Goal: Information Seeking & Learning: Learn about a topic

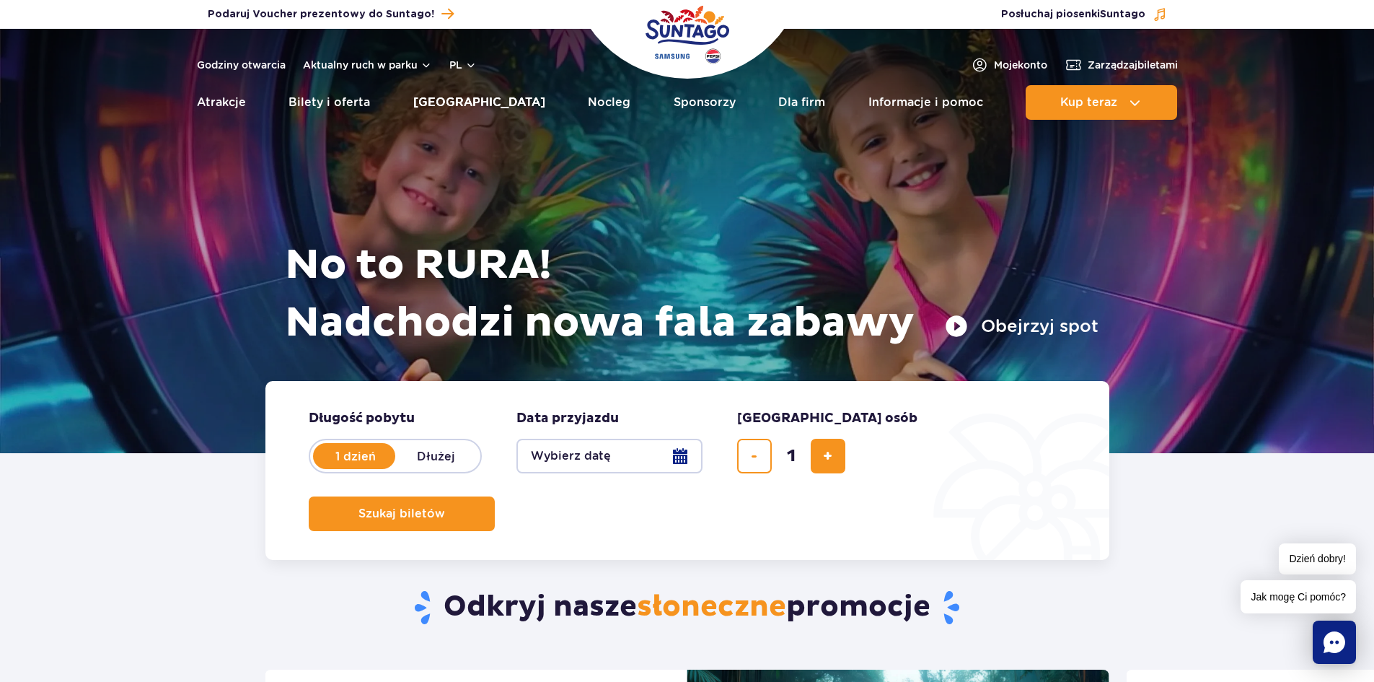
click at [497, 105] on link "[GEOGRAPHIC_DATA]" at bounding box center [479, 102] width 132 height 35
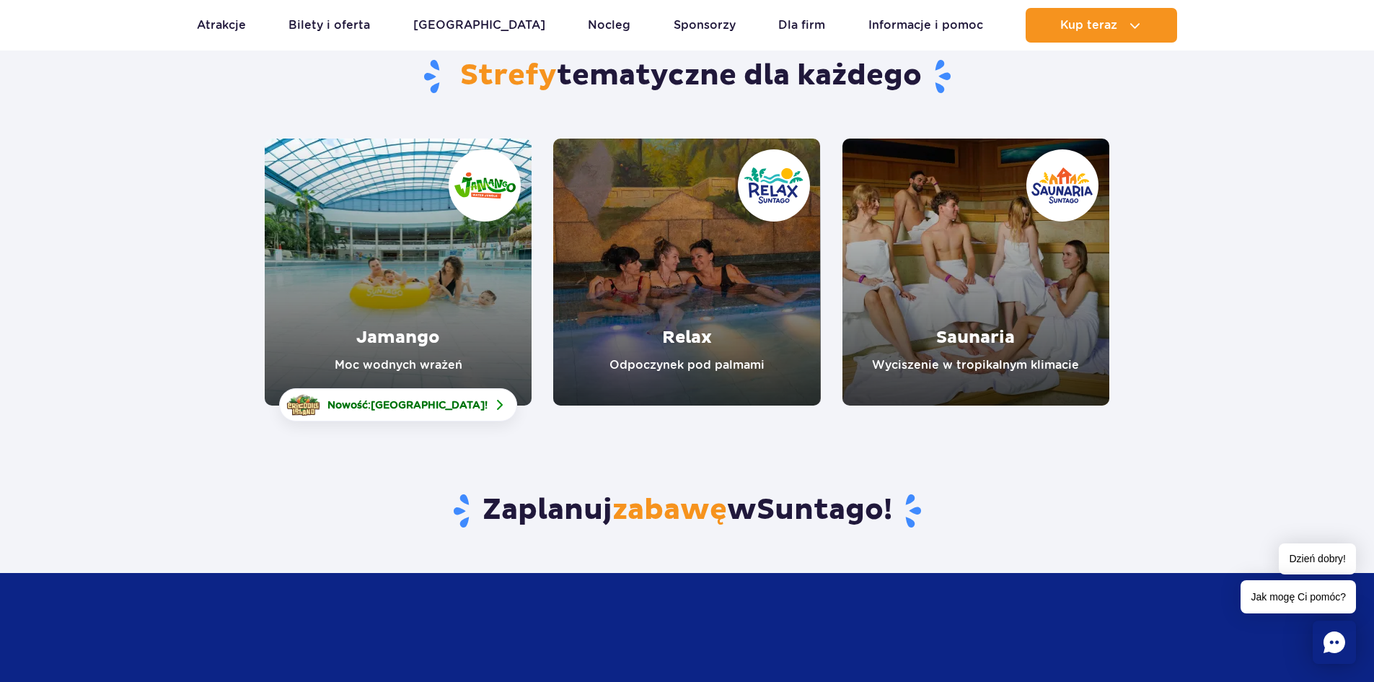
scroll to position [216, 0]
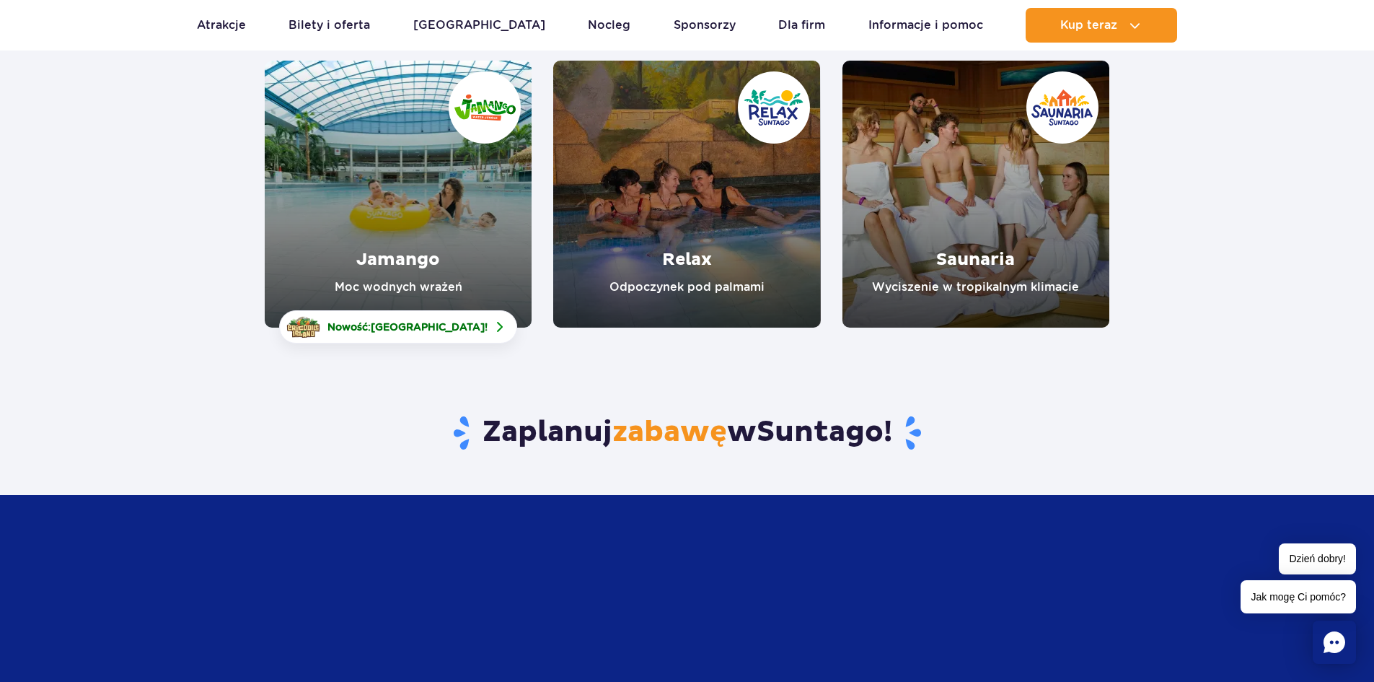
click at [454, 252] on link "Jamango" at bounding box center [398, 194] width 267 height 267
click at [662, 173] on link "Relax" at bounding box center [686, 194] width 267 height 267
click at [979, 194] on link "Saunaria" at bounding box center [975, 194] width 267 height 267
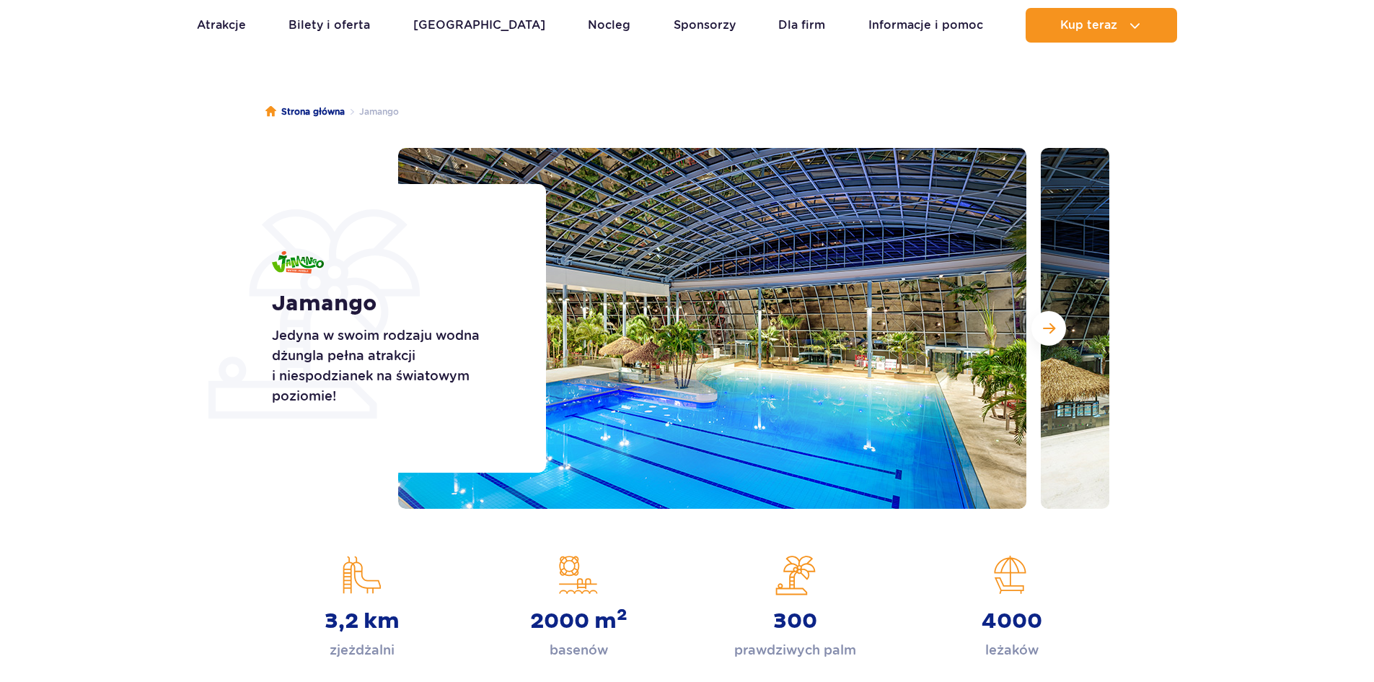
scroll to position [72, 0]
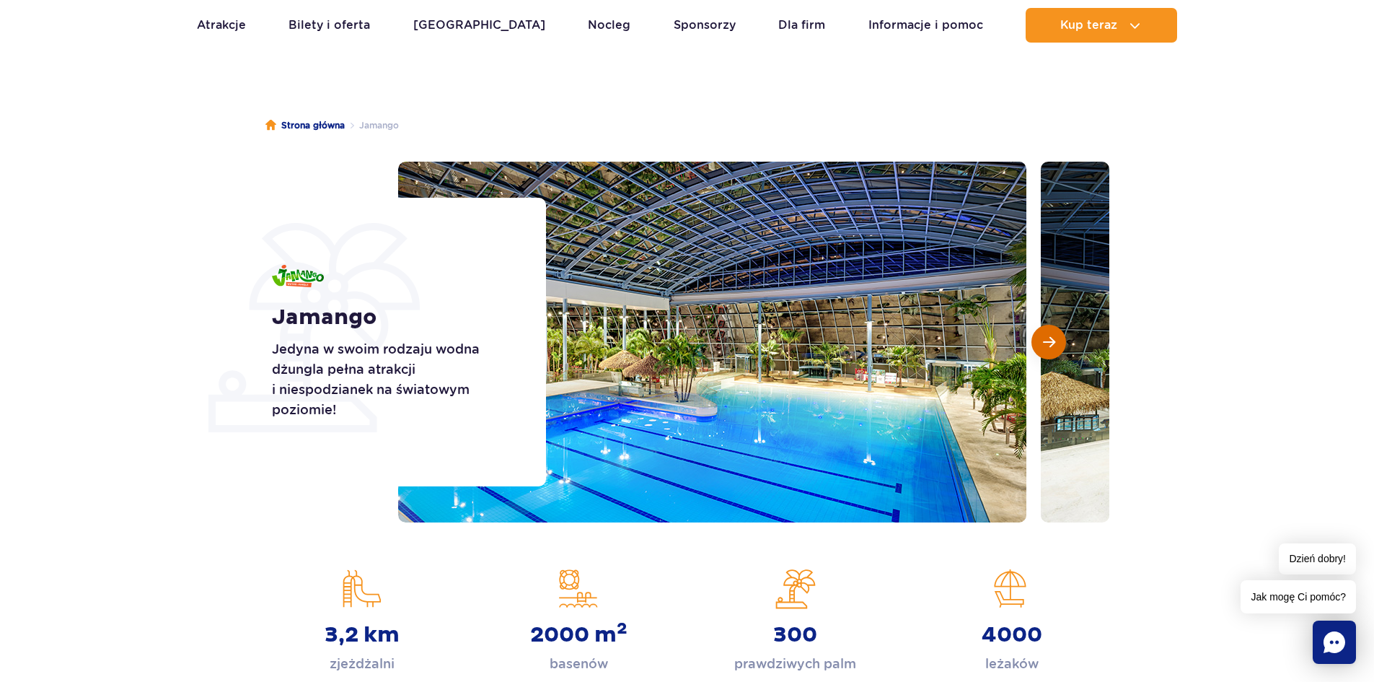
click at [1051, 338] on span "Następny slajd" at bounding box center [1049, 341] width 12 height 13
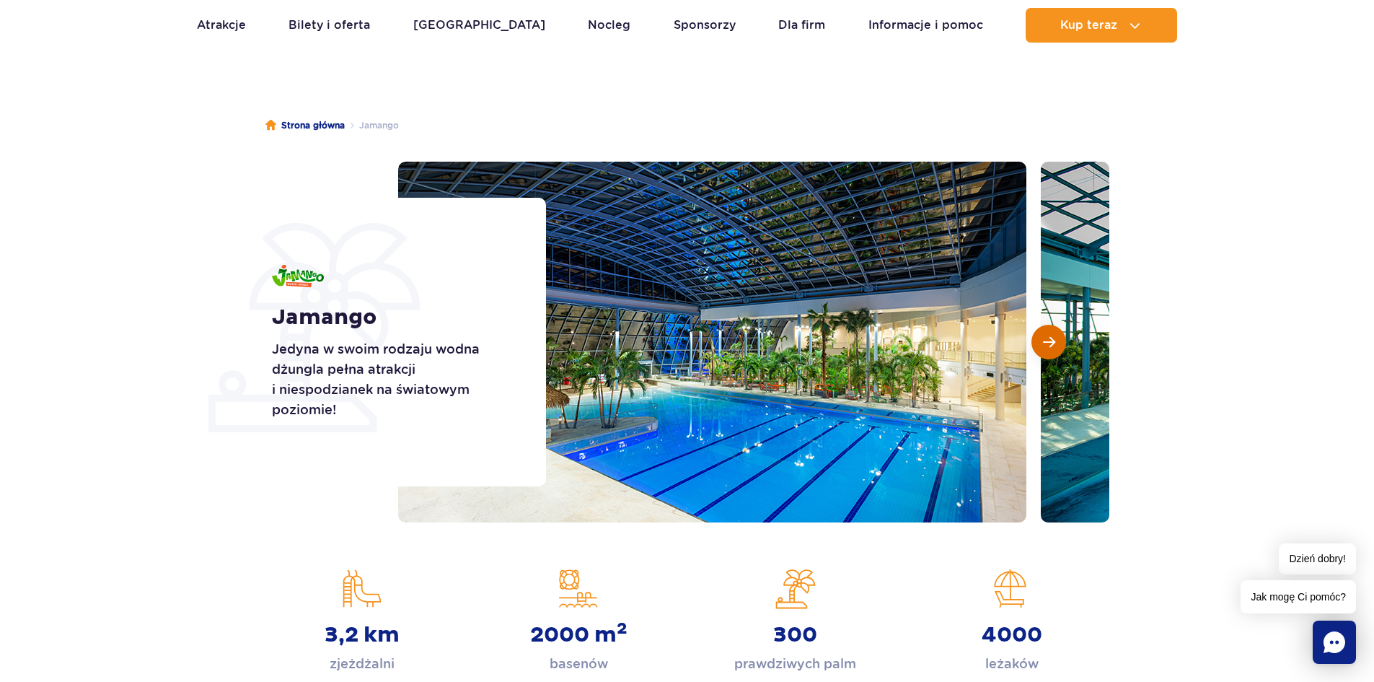
click at [1052, 338] on span "Następny slajd" at bounding box center [1049, 341] width 12 height 13
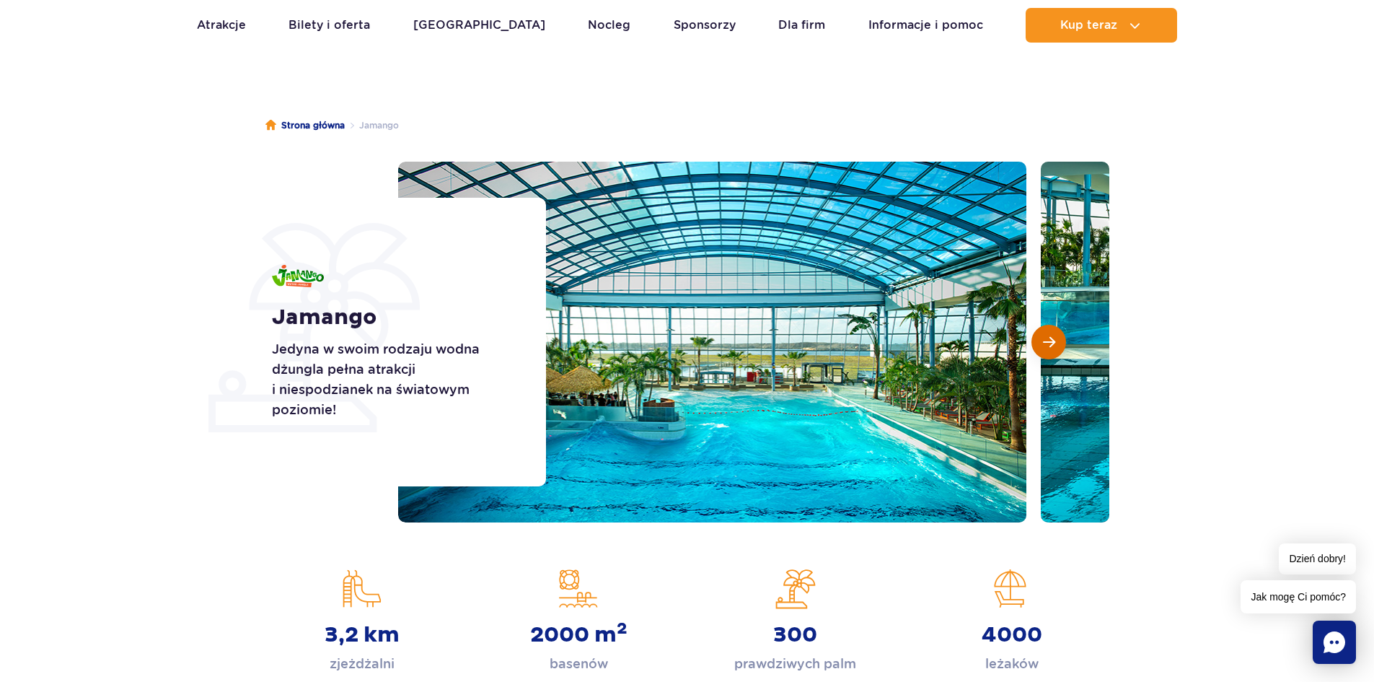
click at [1052, 338] on span "Następny slajd" at bounding box center [1049, 341] width 12 height 13
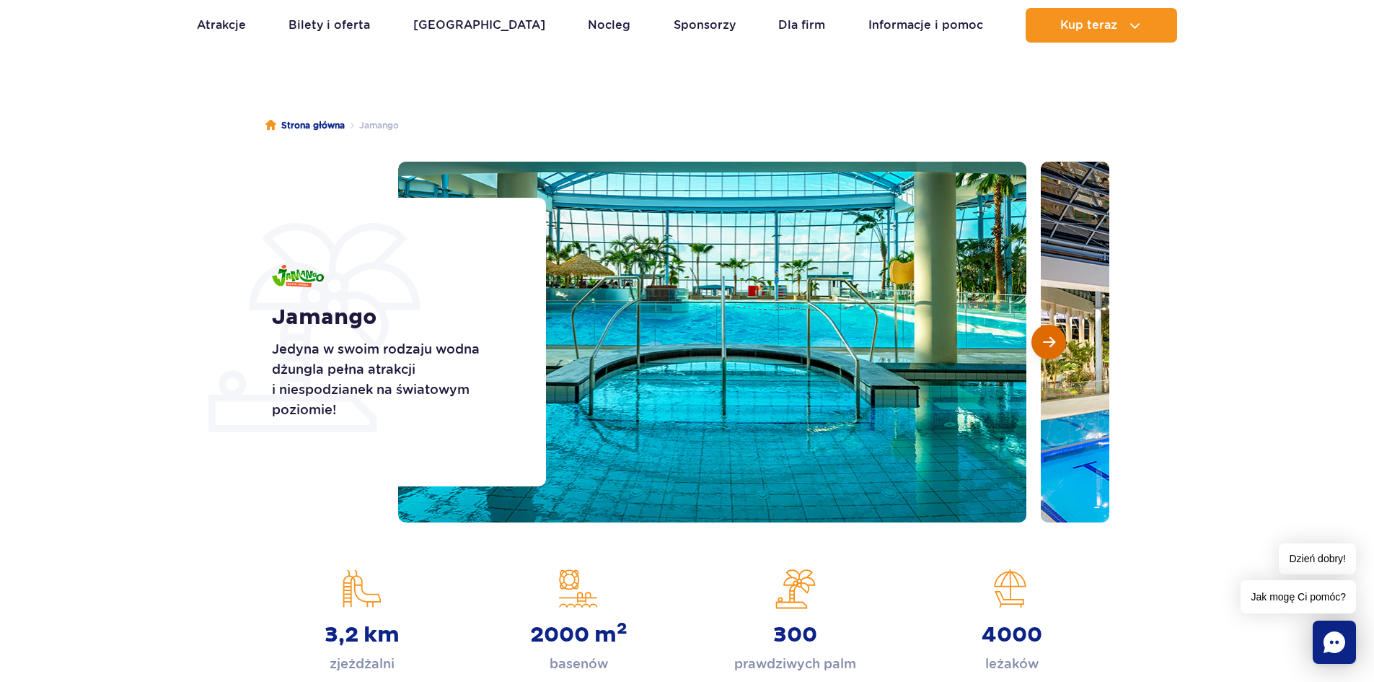
click at [1052, 338] on span "Następny slajd" at bounding box center [1049, 341] width 12 height 13
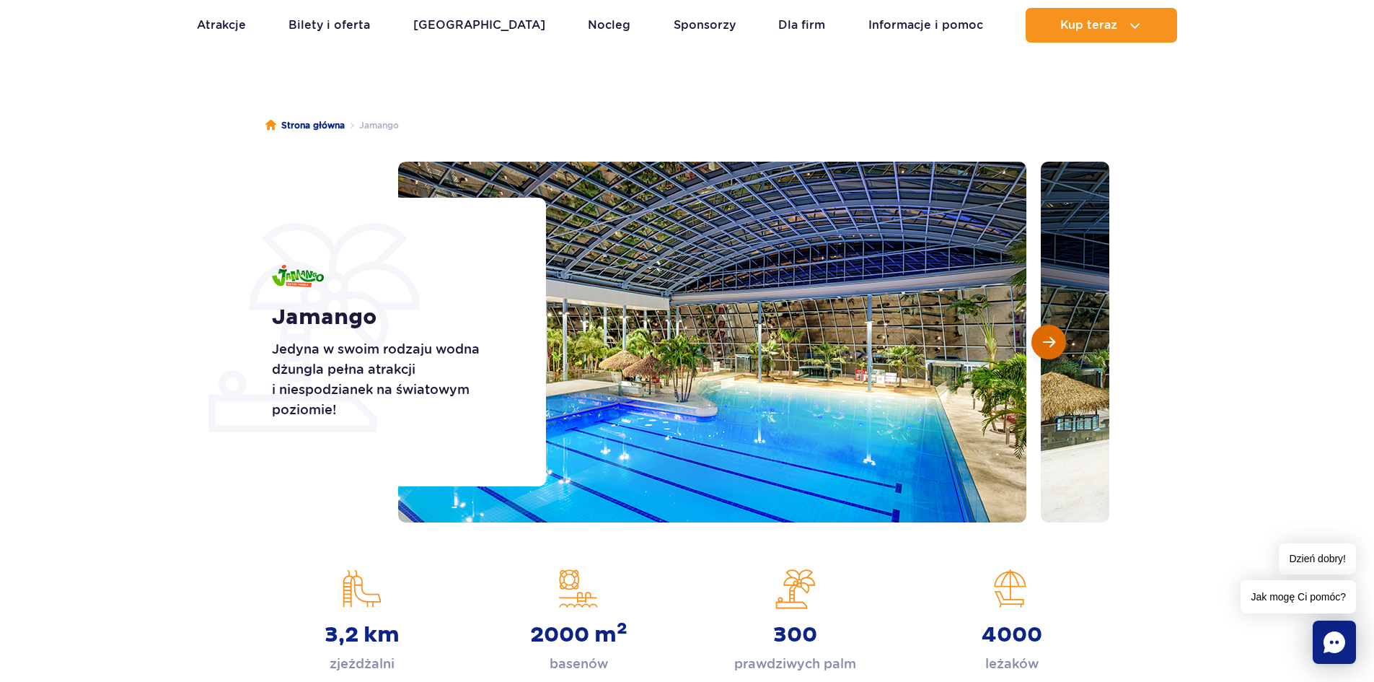
click at [1052, 338] on span "Następny slajd" at bounding box center [1049, 341] width 12 height 13
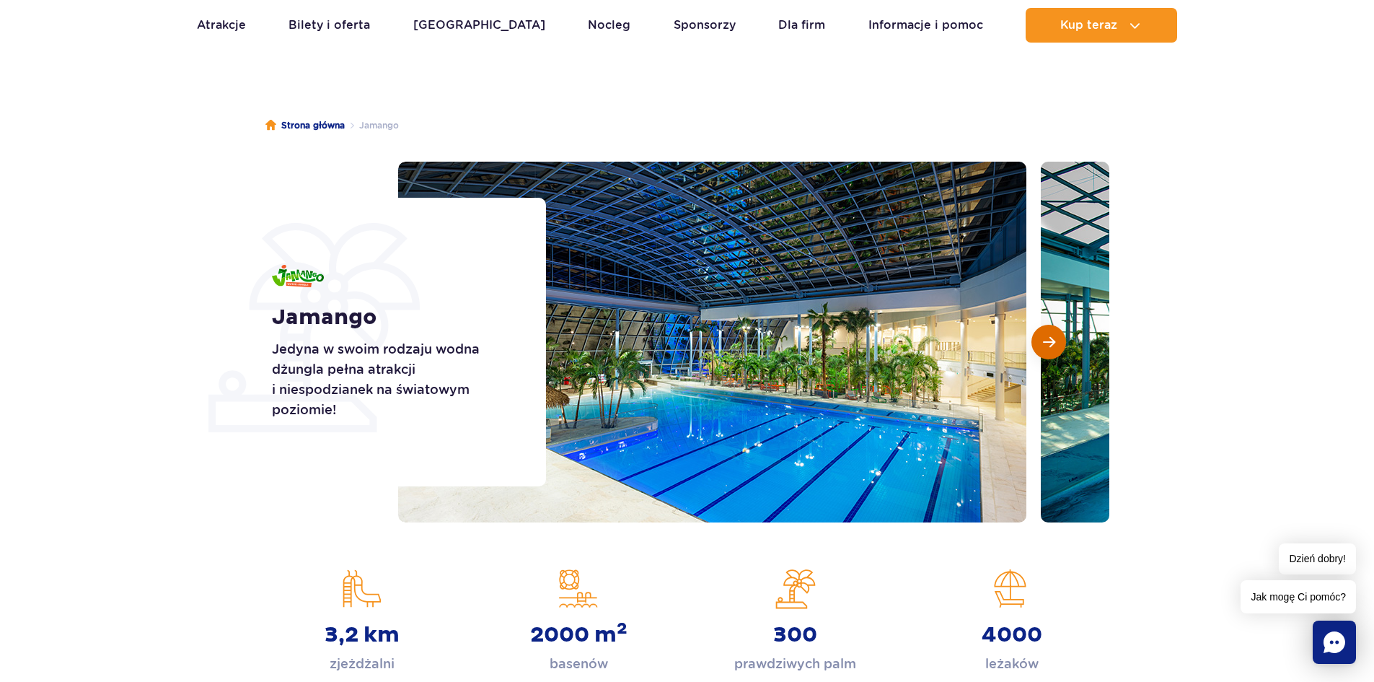
click at [1052, 338] on span "Następny slajd" at bounding box center [1049, 341] width 12 height 13
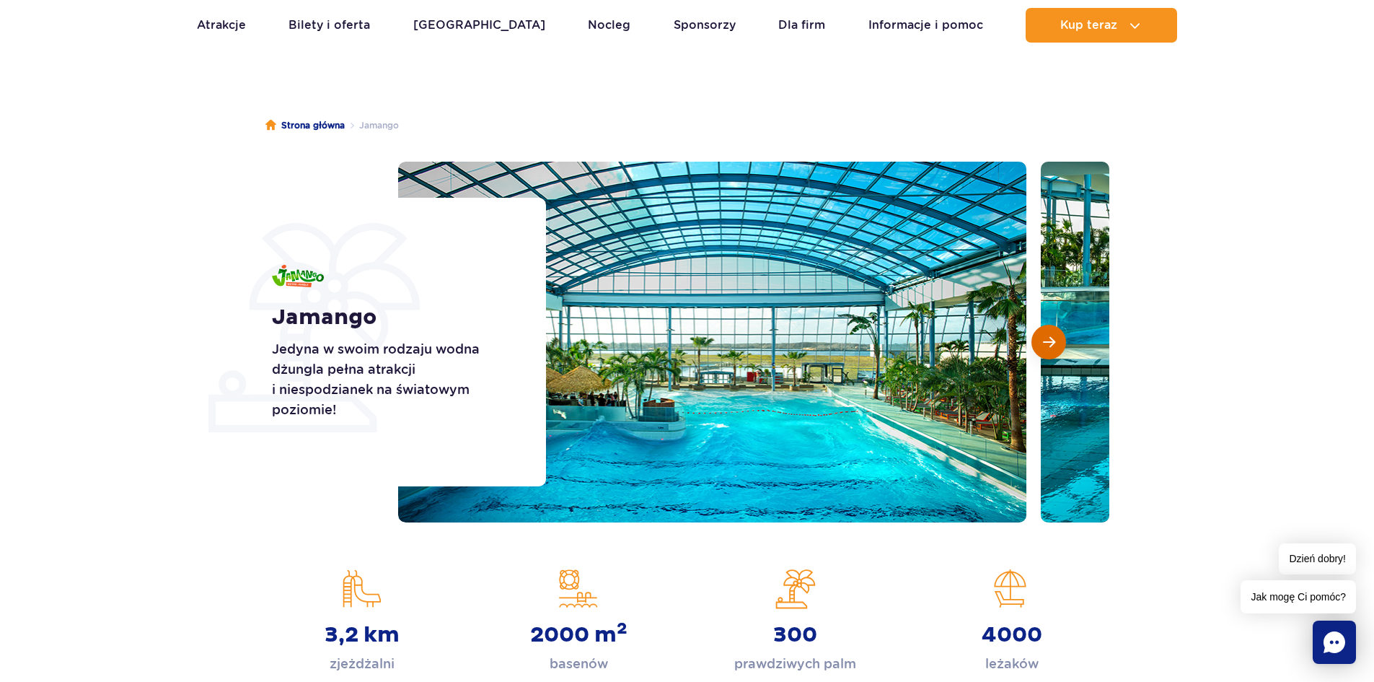
click at [1052, 338] on span "Następny slajd" at bounding box center [1049, 341] width 12 height 13
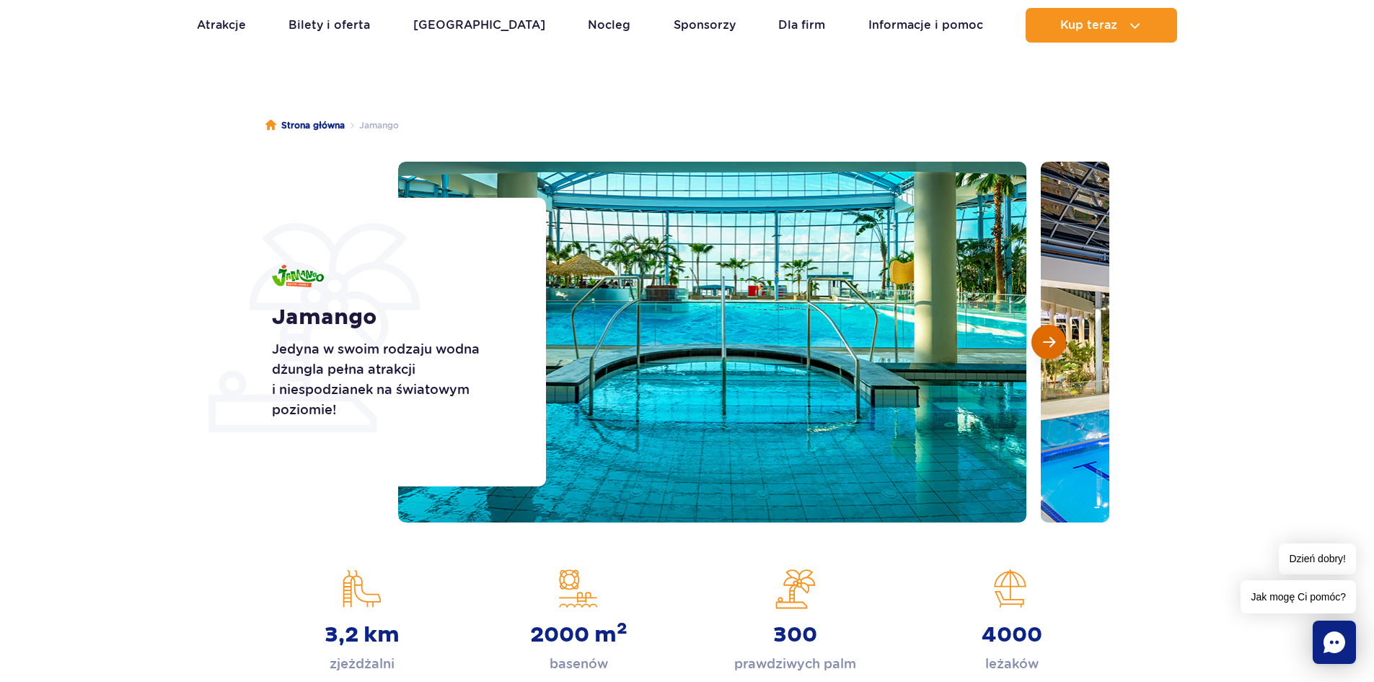
click at [1052, 338] on span "Następny slajd" at bounding box center [1049, 341] width 12 height 13
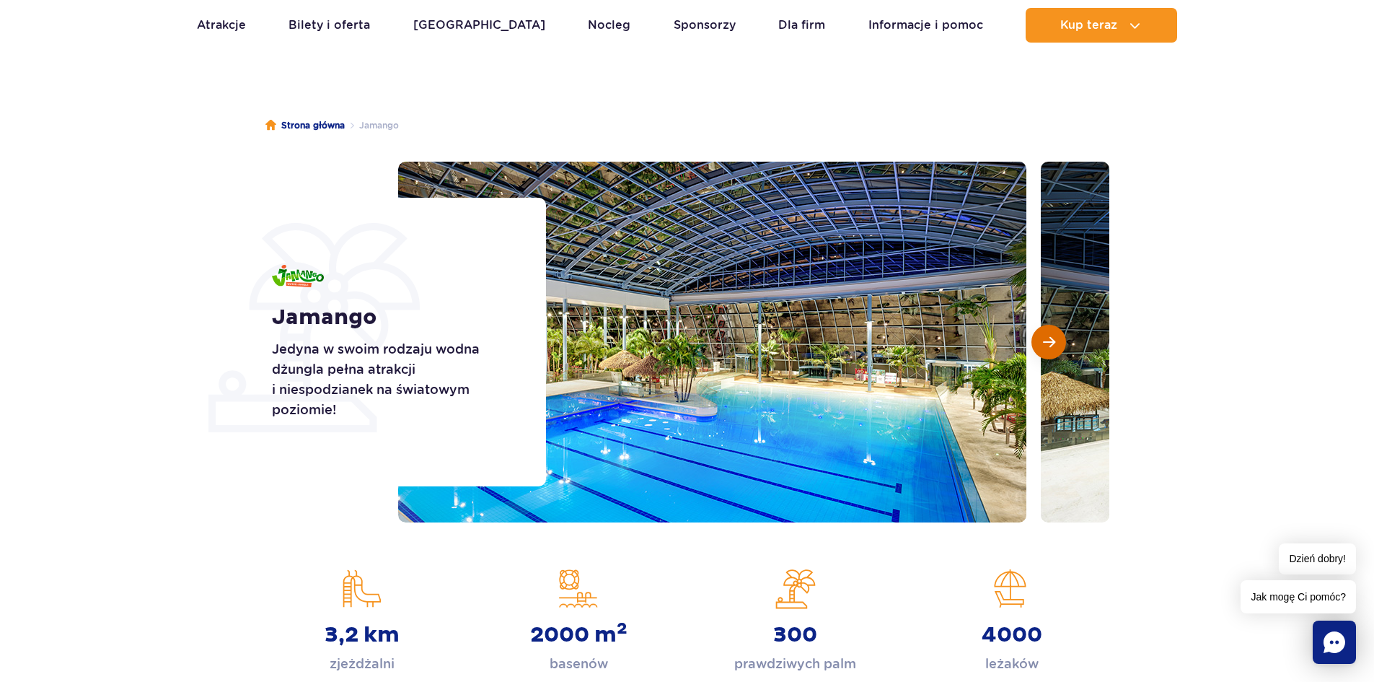
click at [1052, 338] on span "Następny slajd" at bounding box center [1049, 341] width 12 height 13
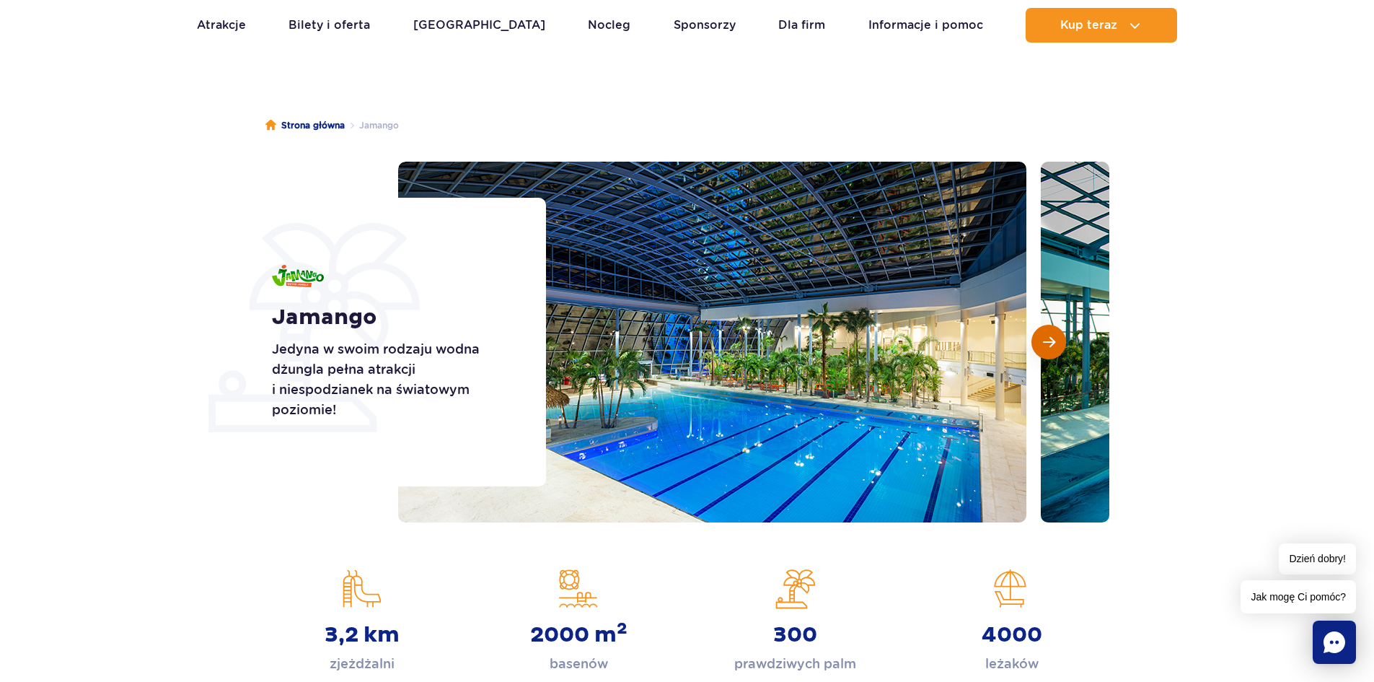
click at [1052, 338] on span "Następny slajd" at bounding box center [1049, 341] width 12 height 13
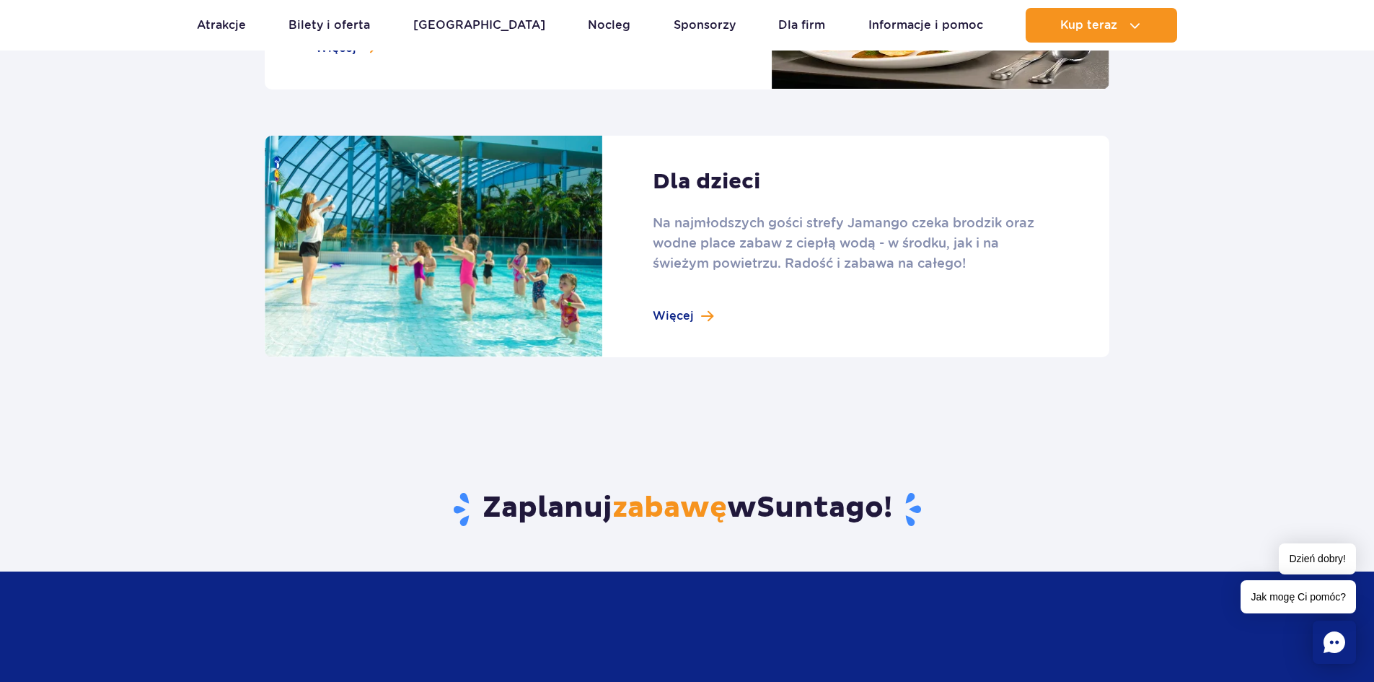
scroll to position [1947, 0]
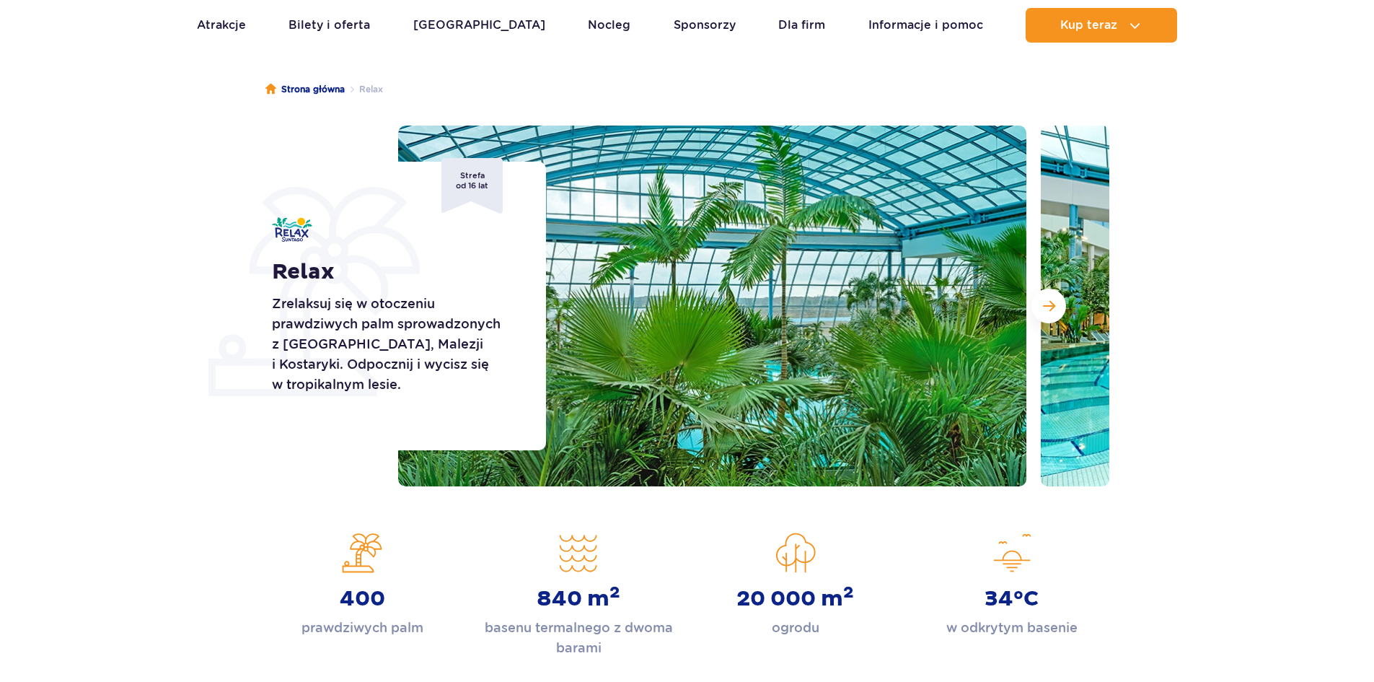
scroll to position [288, 0]
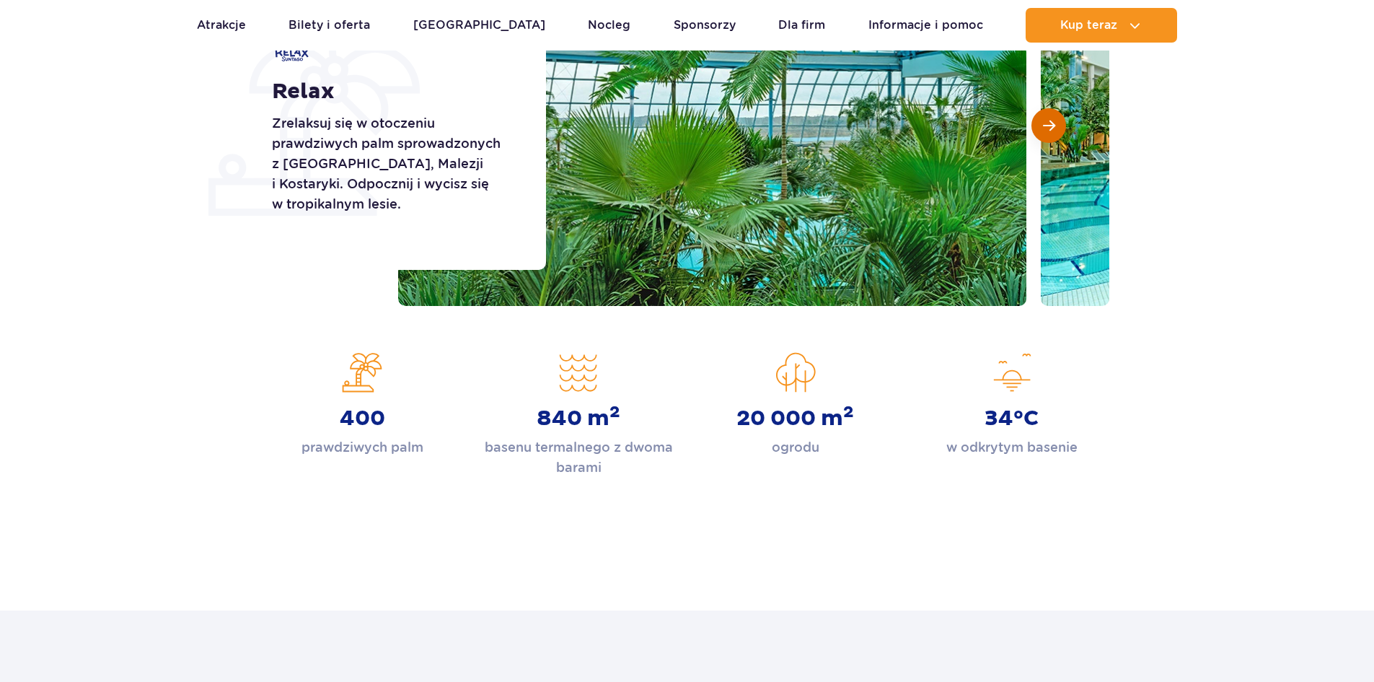
click at [1047, 129] on span "Następny slajd" at bounding box center [1049, 125] width 12 height 13
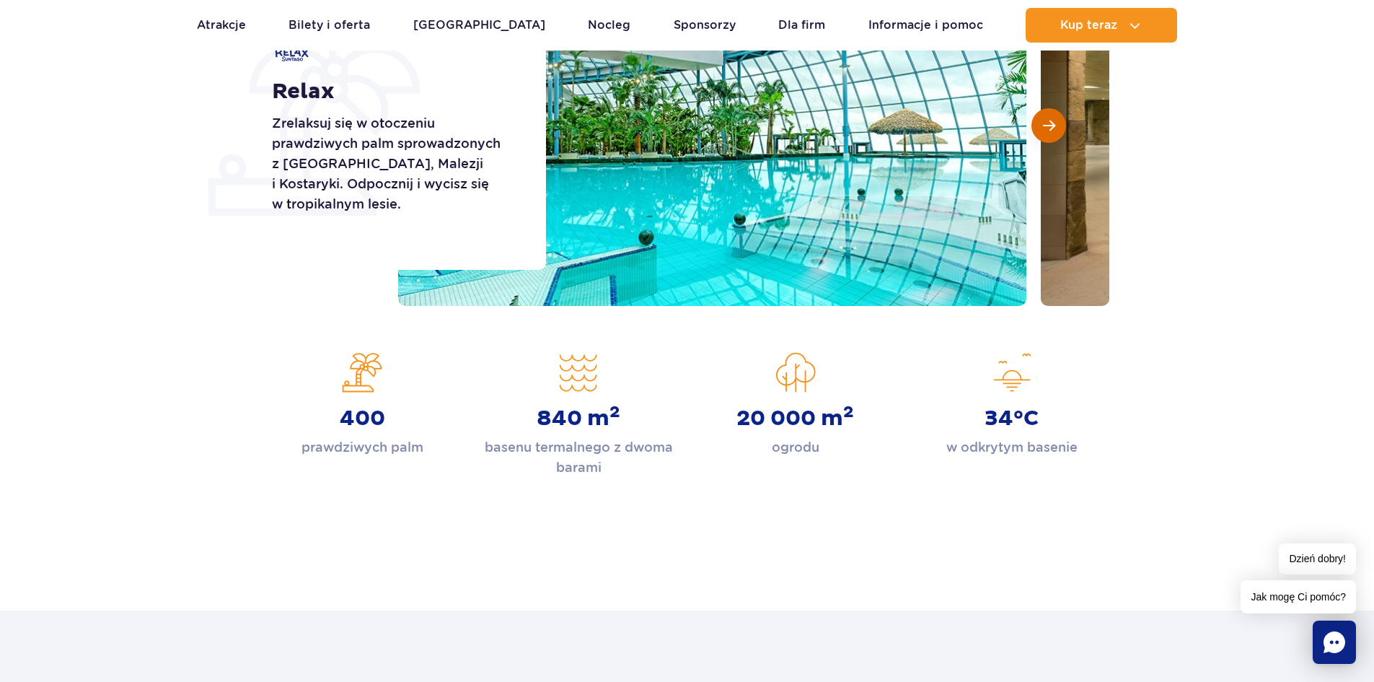
click at [1047, 129] on span "Następny slajd" at bounding box center [1049, 125] width 12 height 13
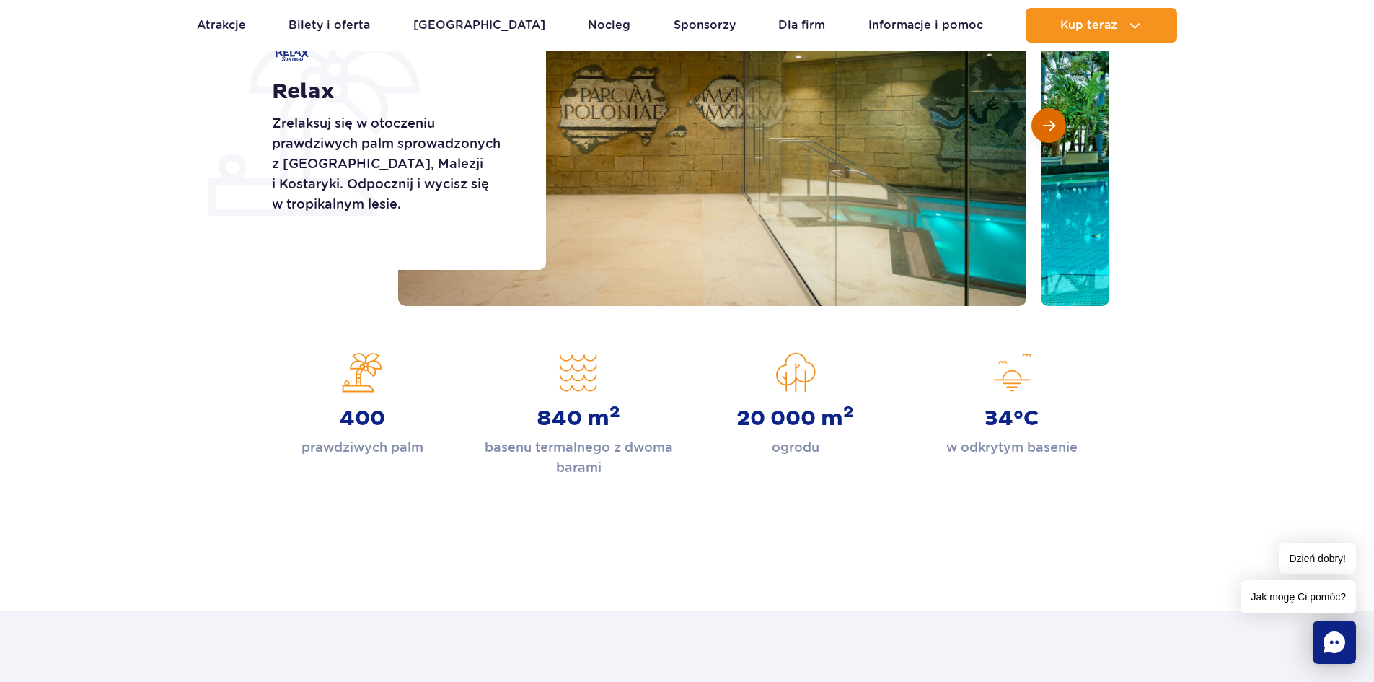
click at [1047, 129] on span "Następny slajd" at bounding box center [1049, 125] width 12 height 13
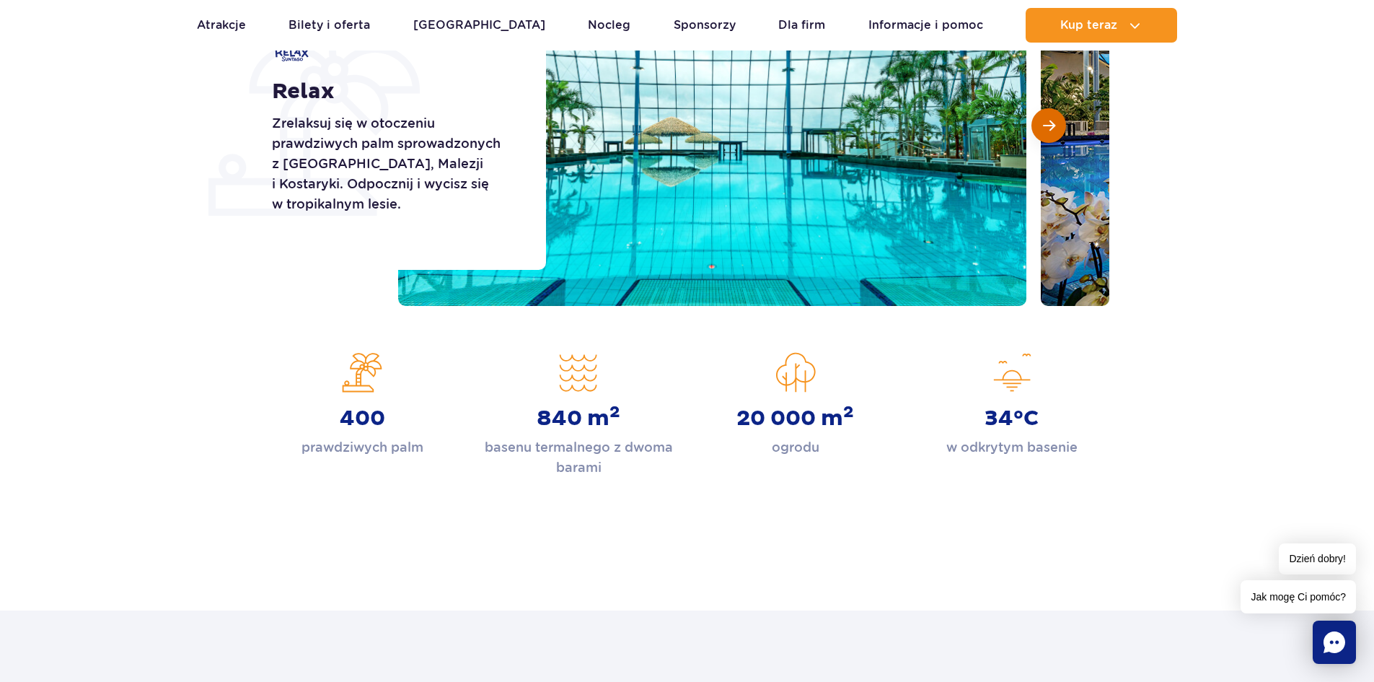
click at [1047, 129] on span "Następny slajd" at bounding box center [1049, 125] width 12 height 13
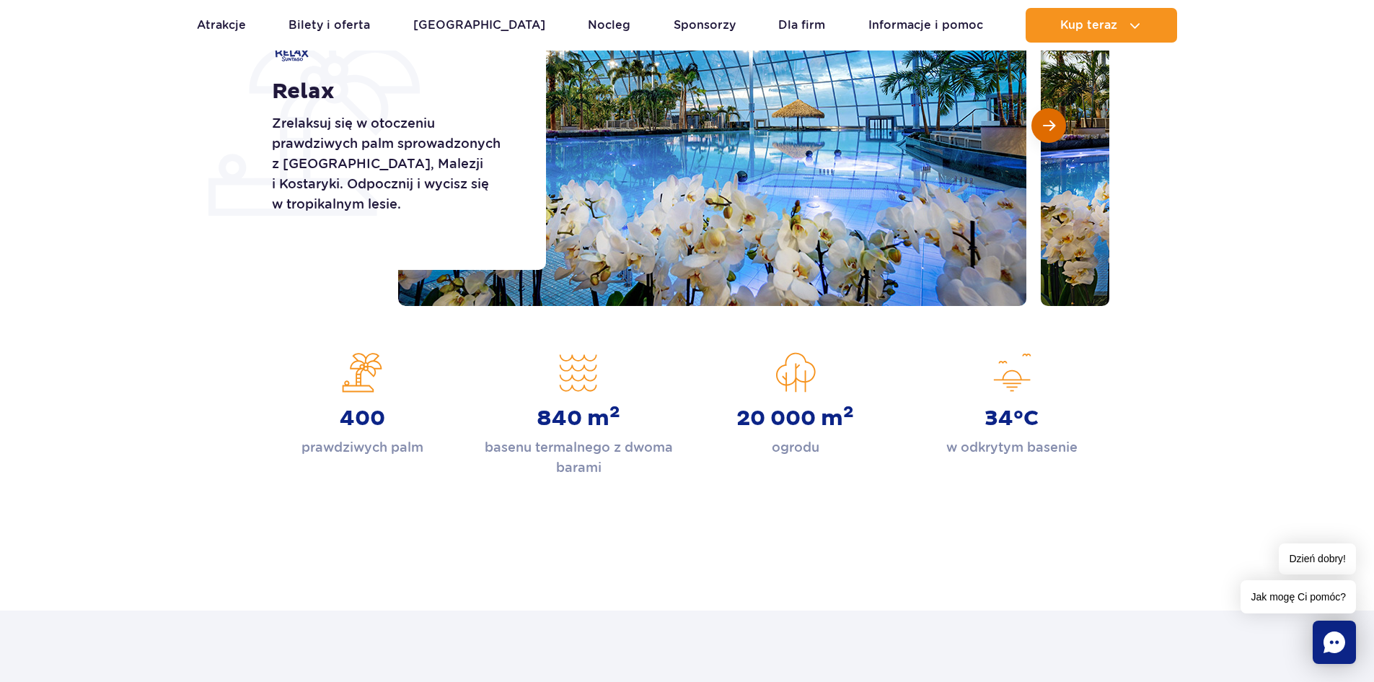
click at [1047, 129] on span "Następny slajd" at bounding box center [1049, 125] width 12 height 13
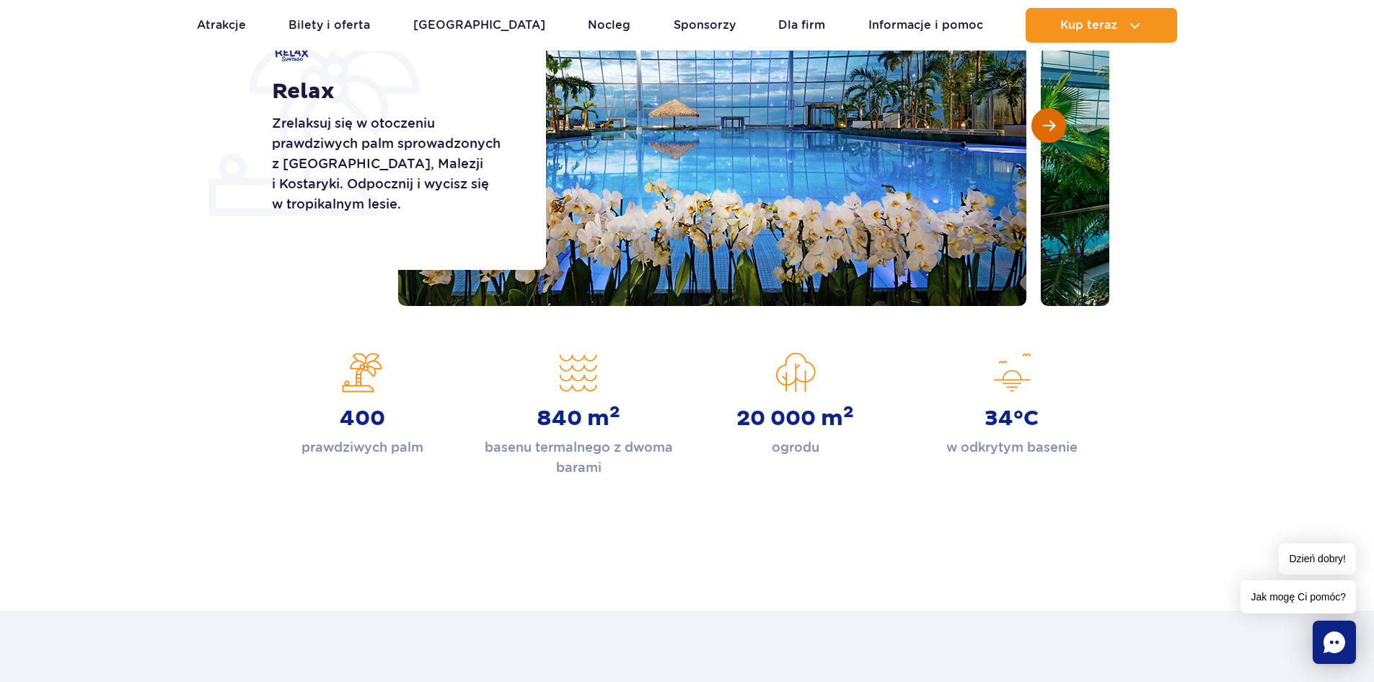
click at [1047, 129] on span "Następny slajd" at bounding box center [1049, 125] width 12 height 13
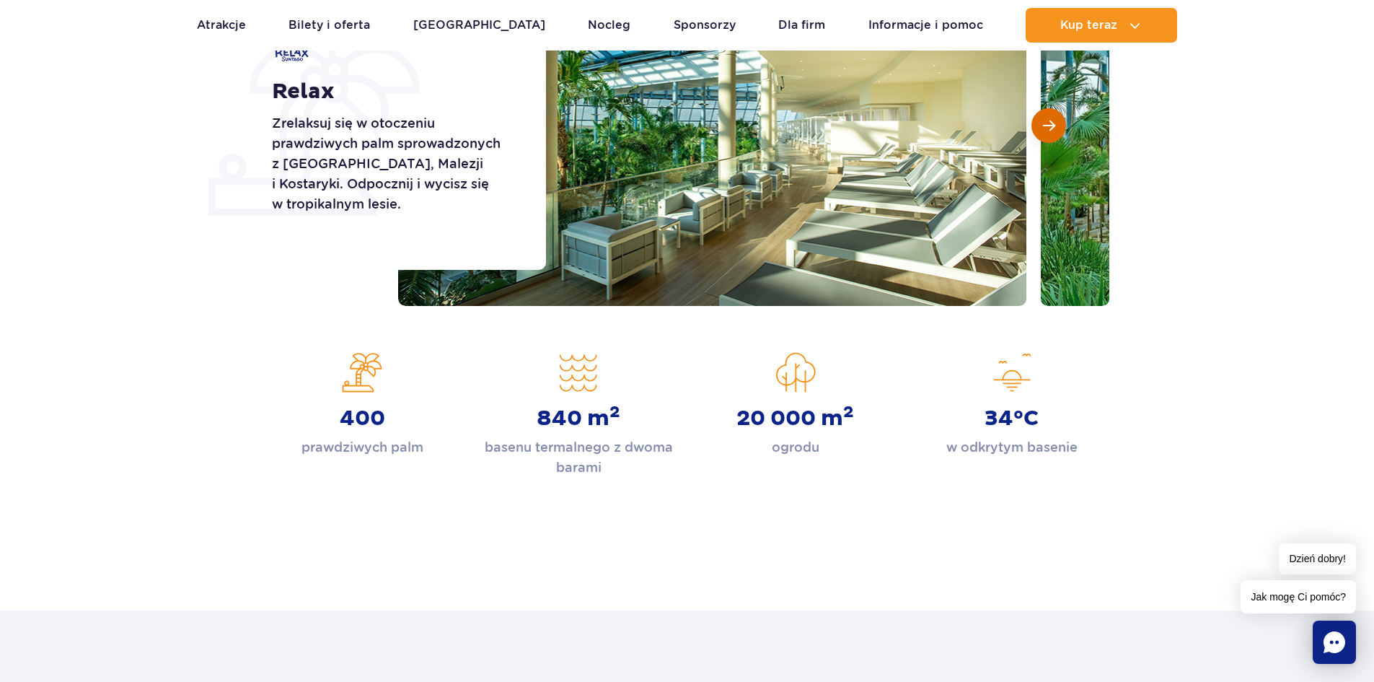
click at [1047, 129] on span "Następny slajd" at bounding box center [1049, 125] width 12 height 13
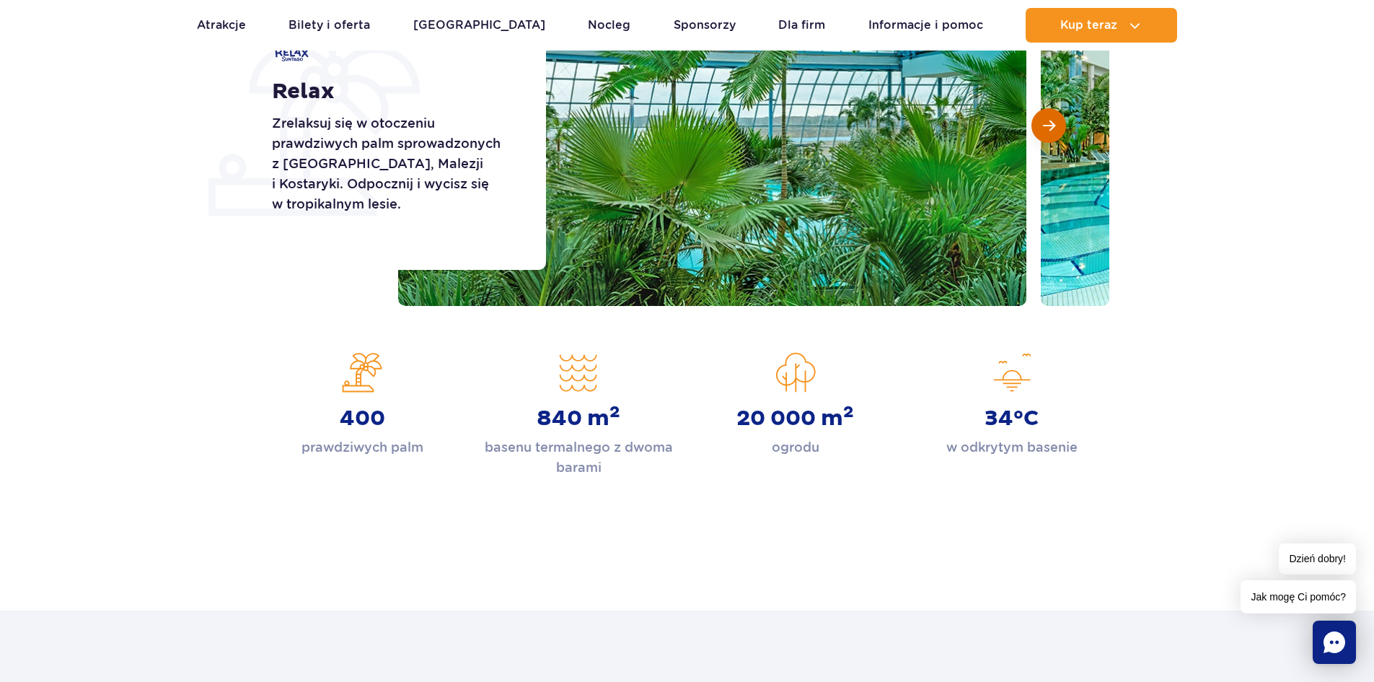
click at [1047, 129] on span "Następny slajd" at bounding box center [1049, 125] width 12 height 13
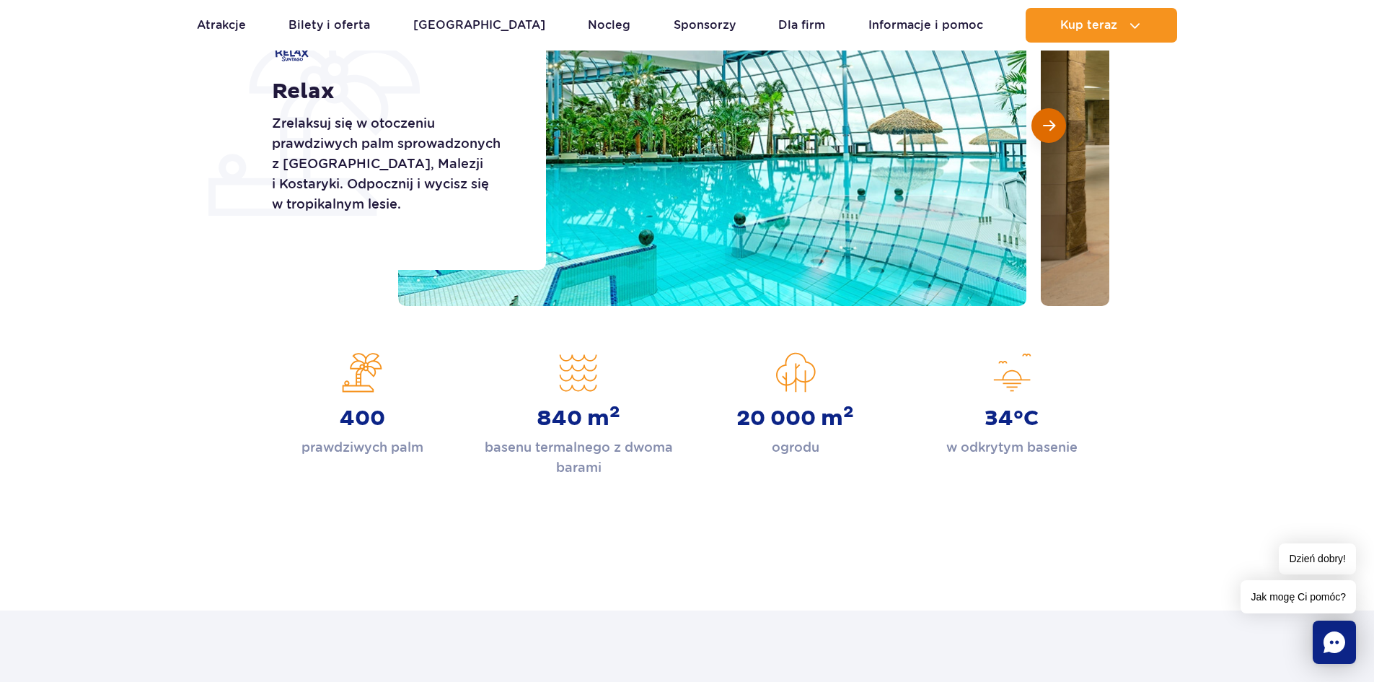
scroll to position [361, 0]
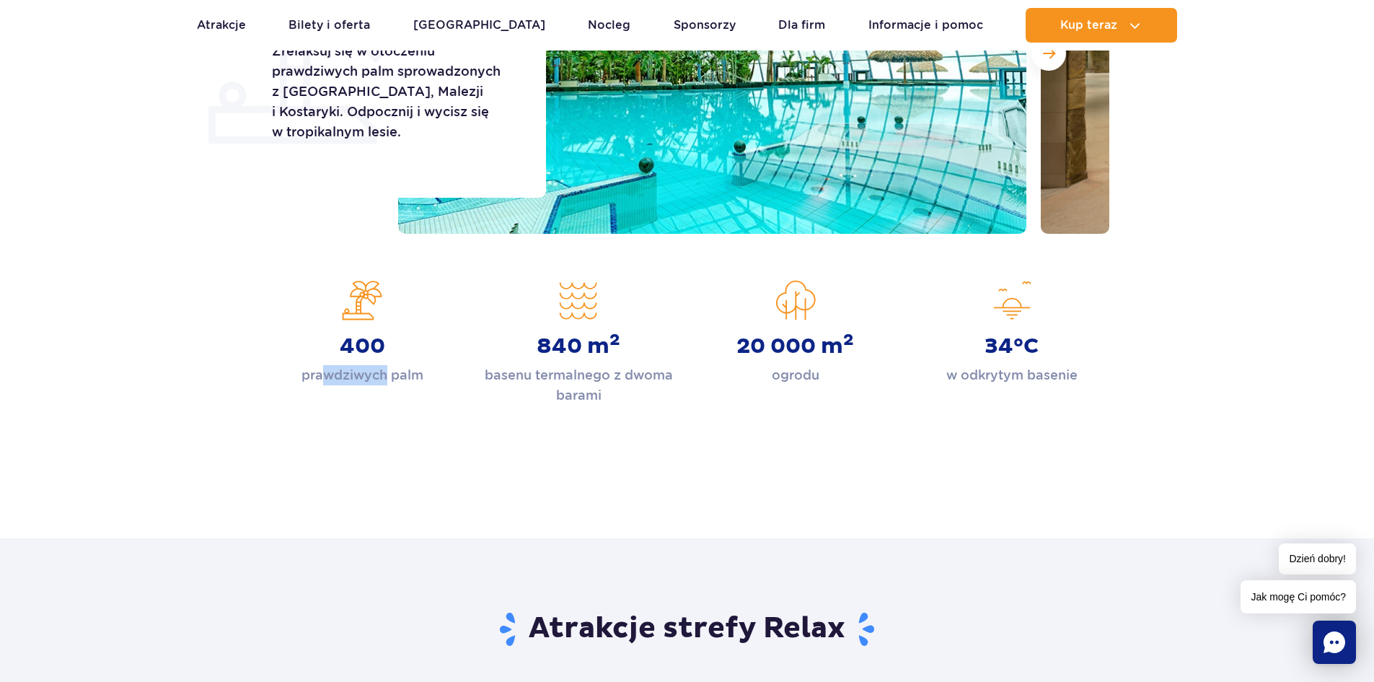
drag, startPoint x: 324, startPoint y: 376, endPoint x: 387, endPoint y: 378, distance: 62.8
click at [385, 378] on p "prawdziwych palm" at bounding box center [362, 375] width 122 height 20
click at [387, 378] on p "prawdziwych palm" at bounding box center [362, 375] width 122 height 20
drag, startPoint x: 780, startPoint y: 379, endPoint x: 810, endPoint y: 378, distance: 29.6
click at [810, 378] on p "ogrodu" at bounding box center [796, 375] width 48 height 20
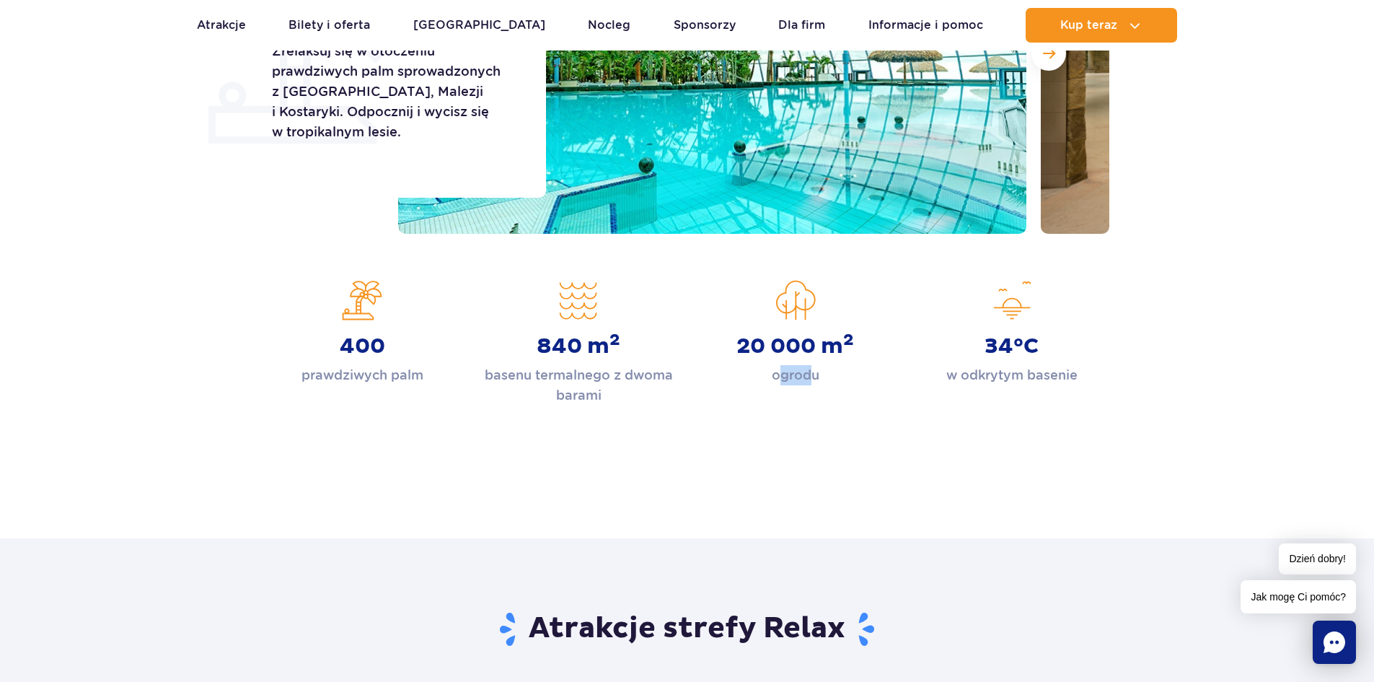
click at [811, 378] on p "ogrodu" at bounding box center [796, 375] width 48 height 20
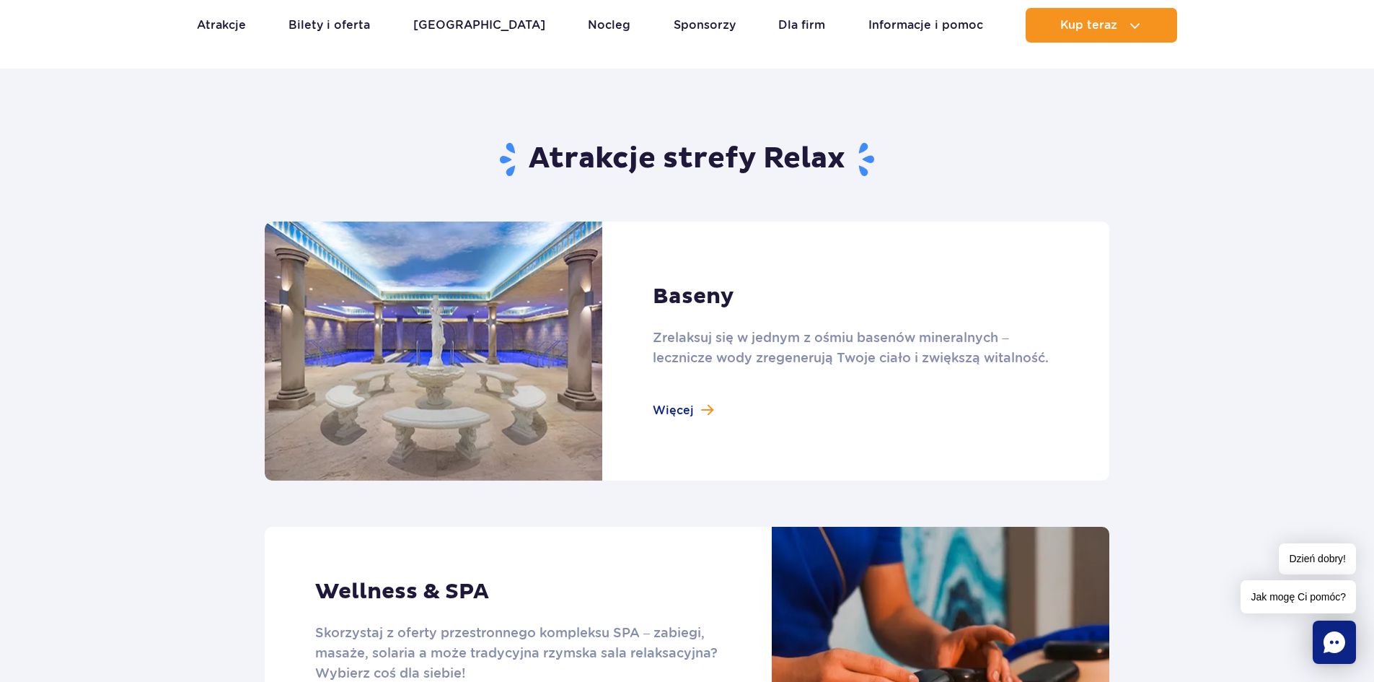
scroll to position [865, 0]
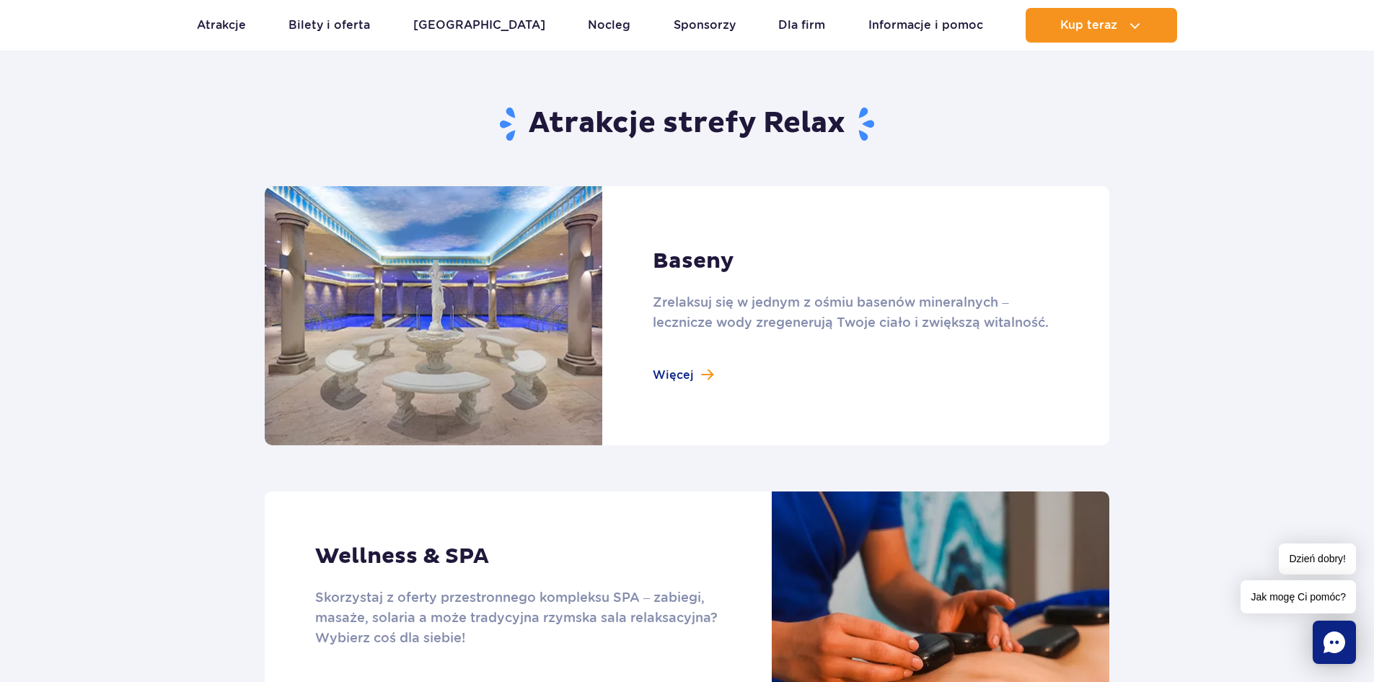
click at [675, 371] on link at bounding box center [687, 315] width 845 height 259
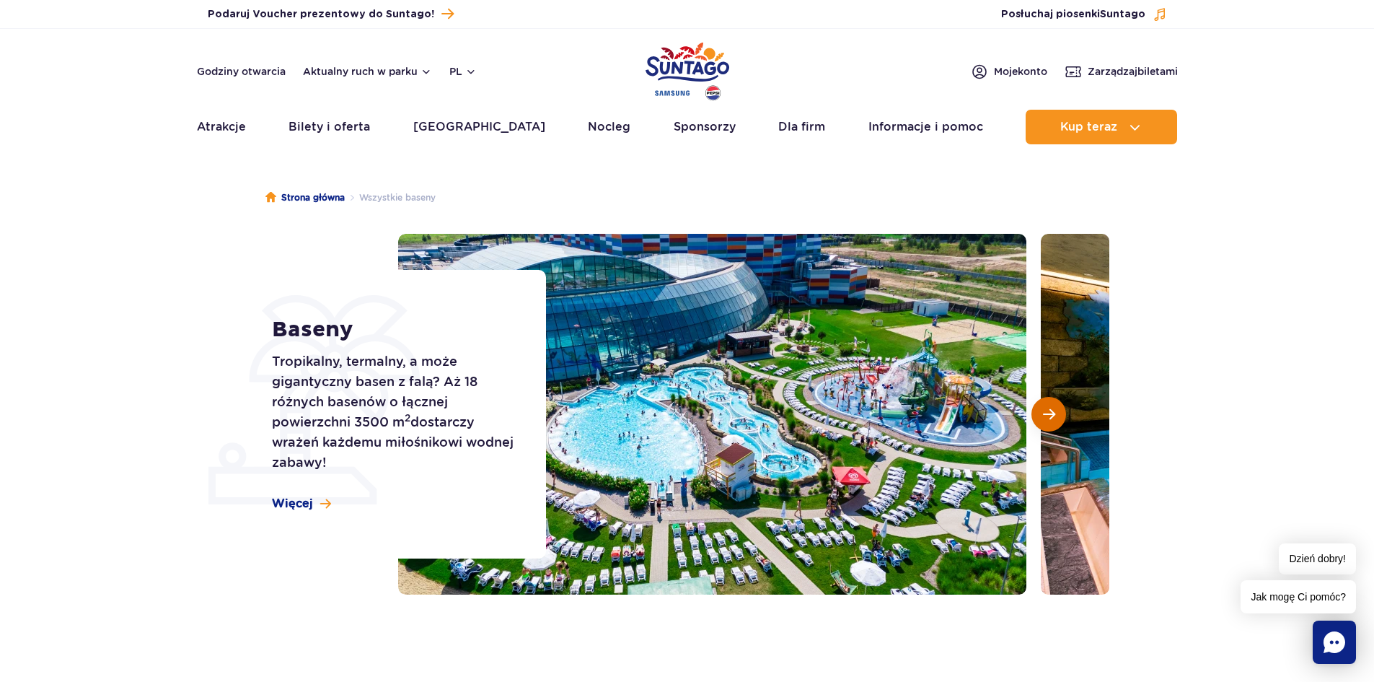
click at [1051, 408] on span "Następny slajd" at bounding box center [1049, 414] width 12 height 13
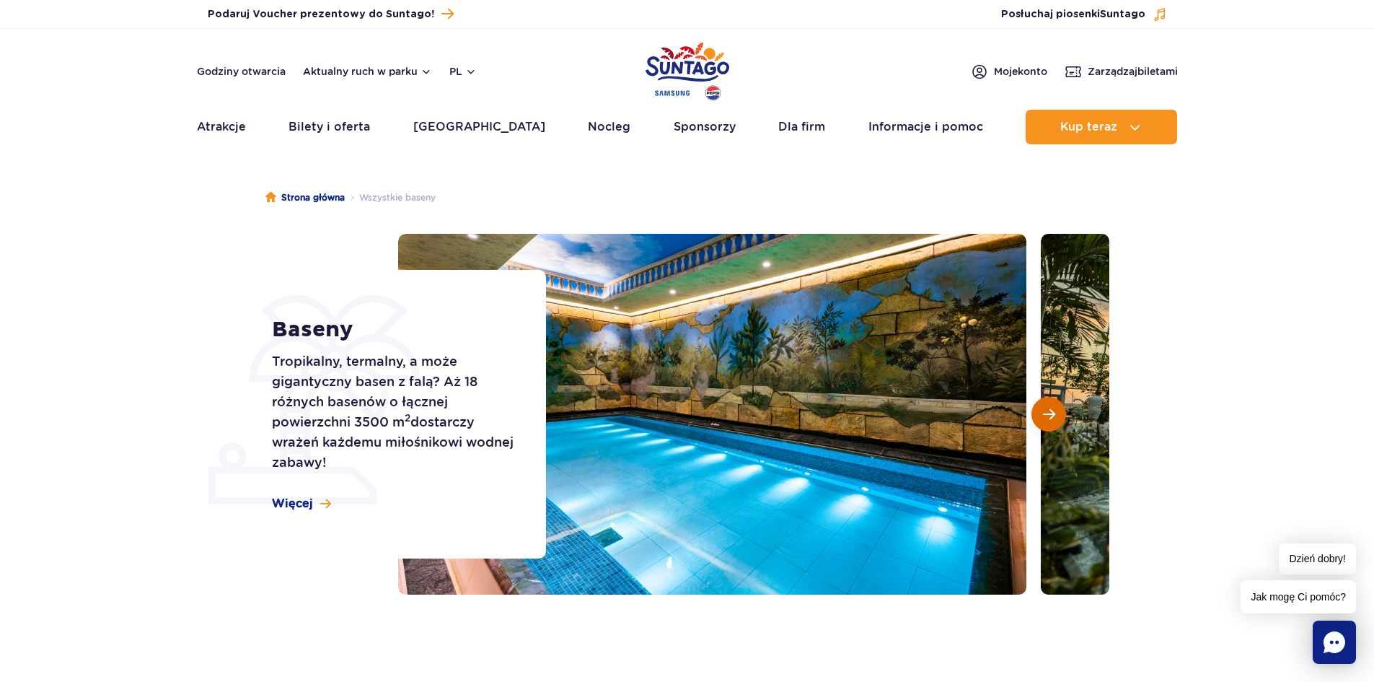
click at [1051, 408] on span "Następny slajd" at bounding box center [1049, 414] width 12 height 13
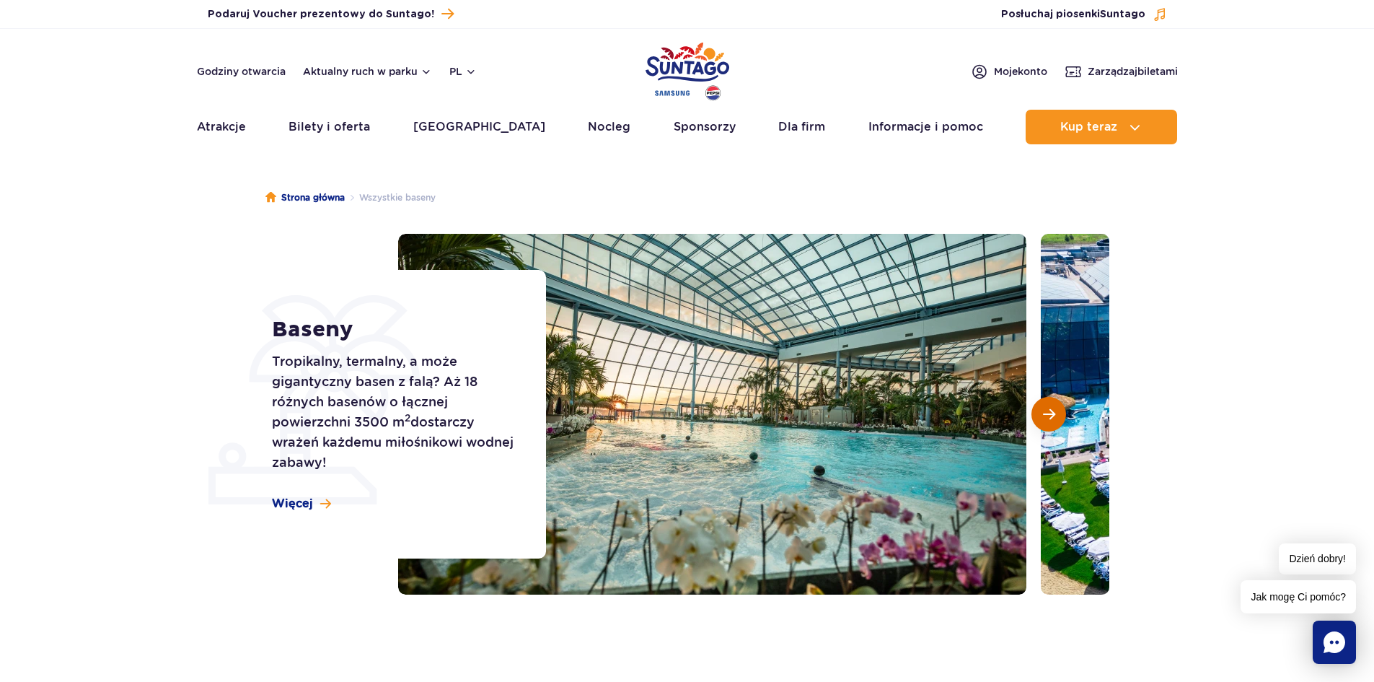
click at [1051, 408] on span "Następny slajd" at bounding box center [1049, 414] width 12 height 13
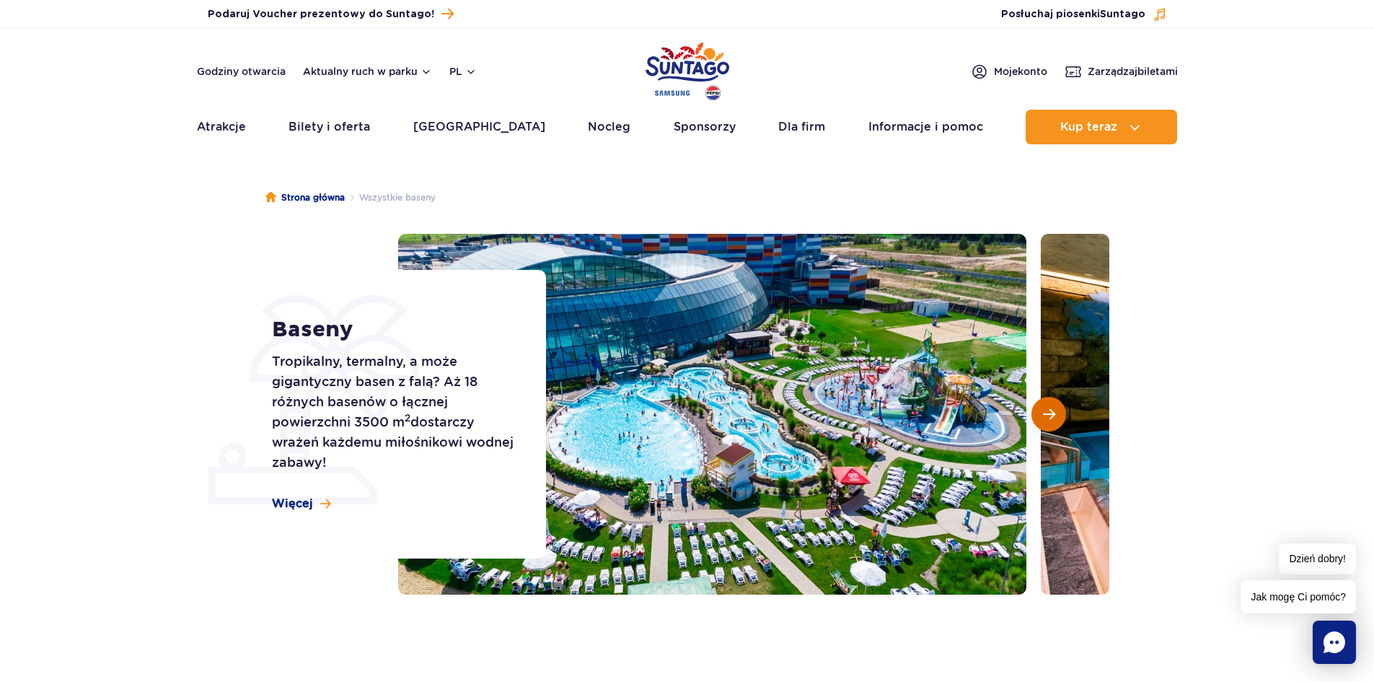
click at [1051, 408] on span "Następny slajd" at bounding box center [1049, 414] width 12 height 13
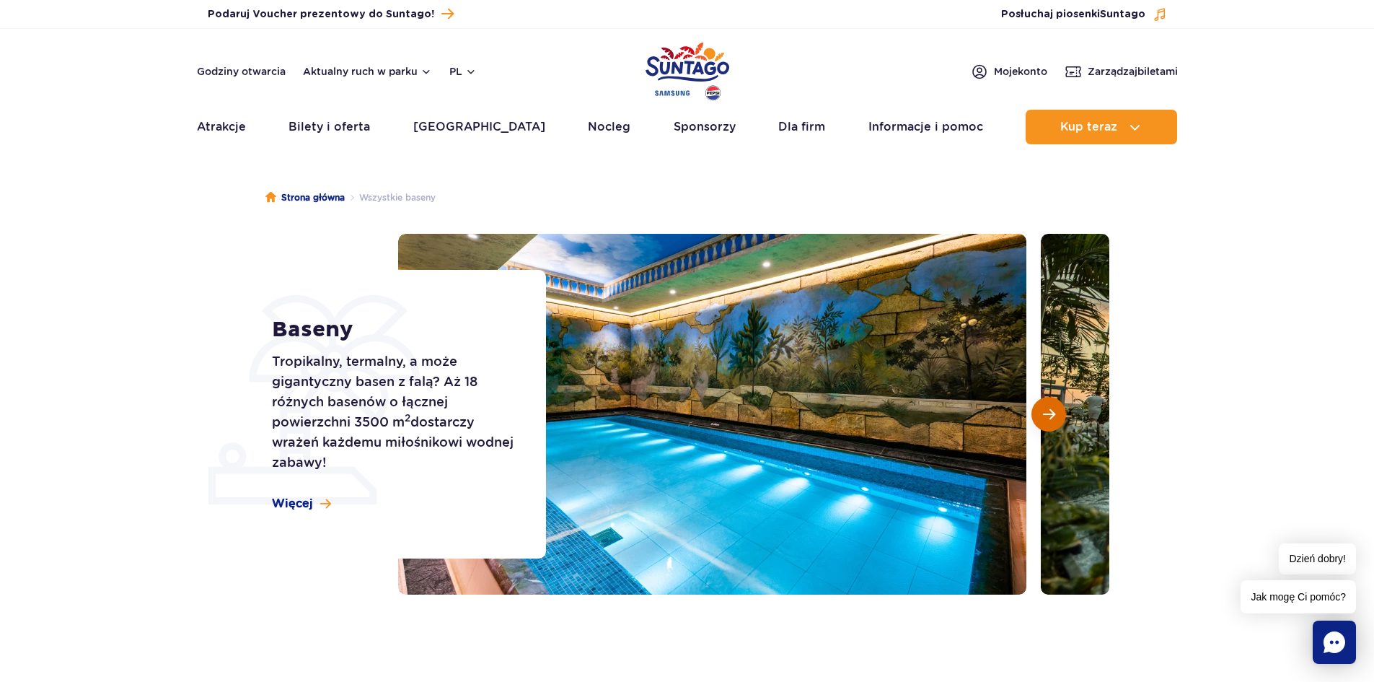
click at [1051, 408] on span "Następny slajd" at bounding box center [1049, 414] width 12 height 13
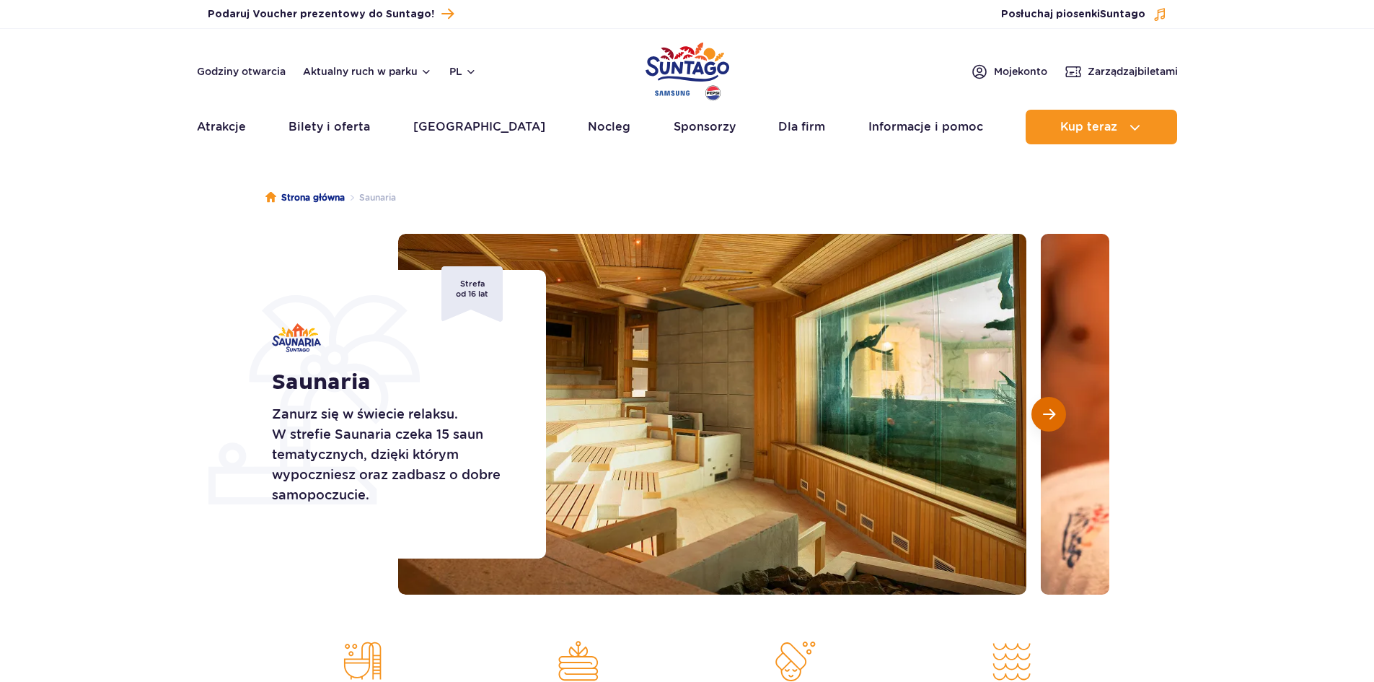
click at [1041, 408] on button "Następny slajd" at bounding box center [1048, 414] width 35 height 35
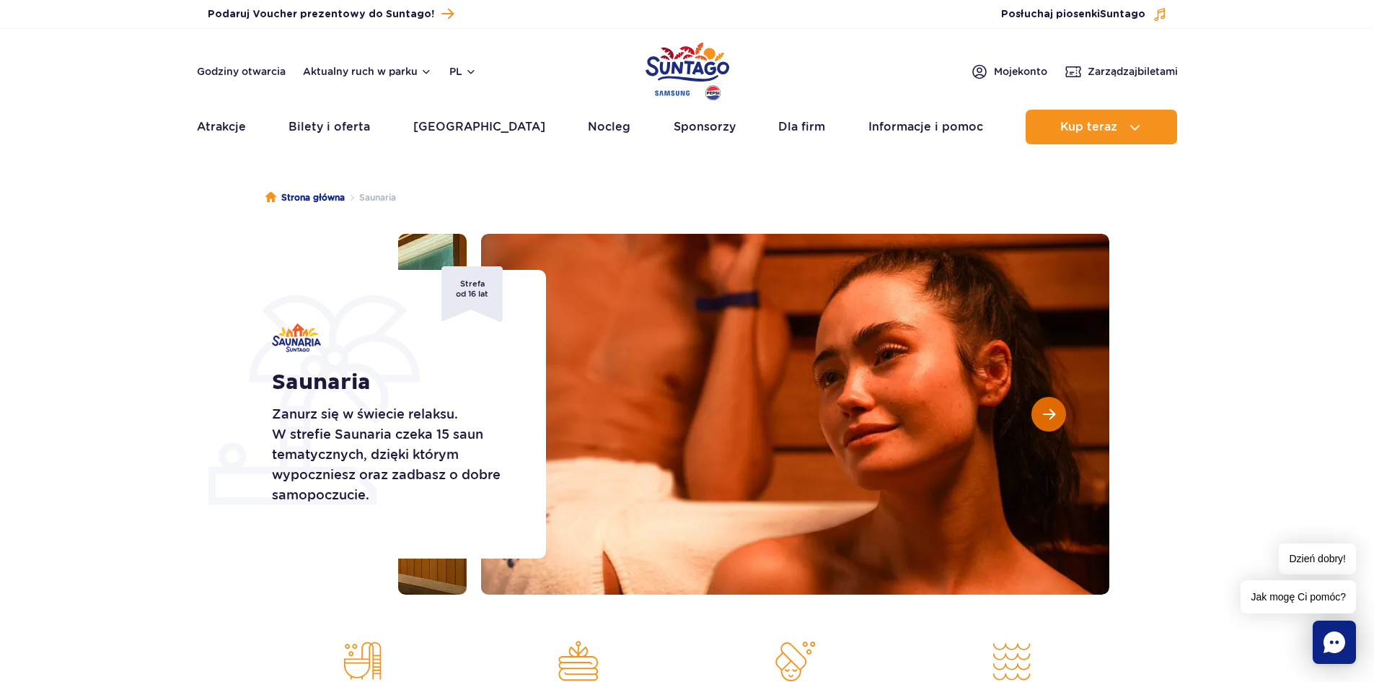
click at [1041, 408] on button "Następny slajd" at bounding box center [1048, 414] width 35 height 35
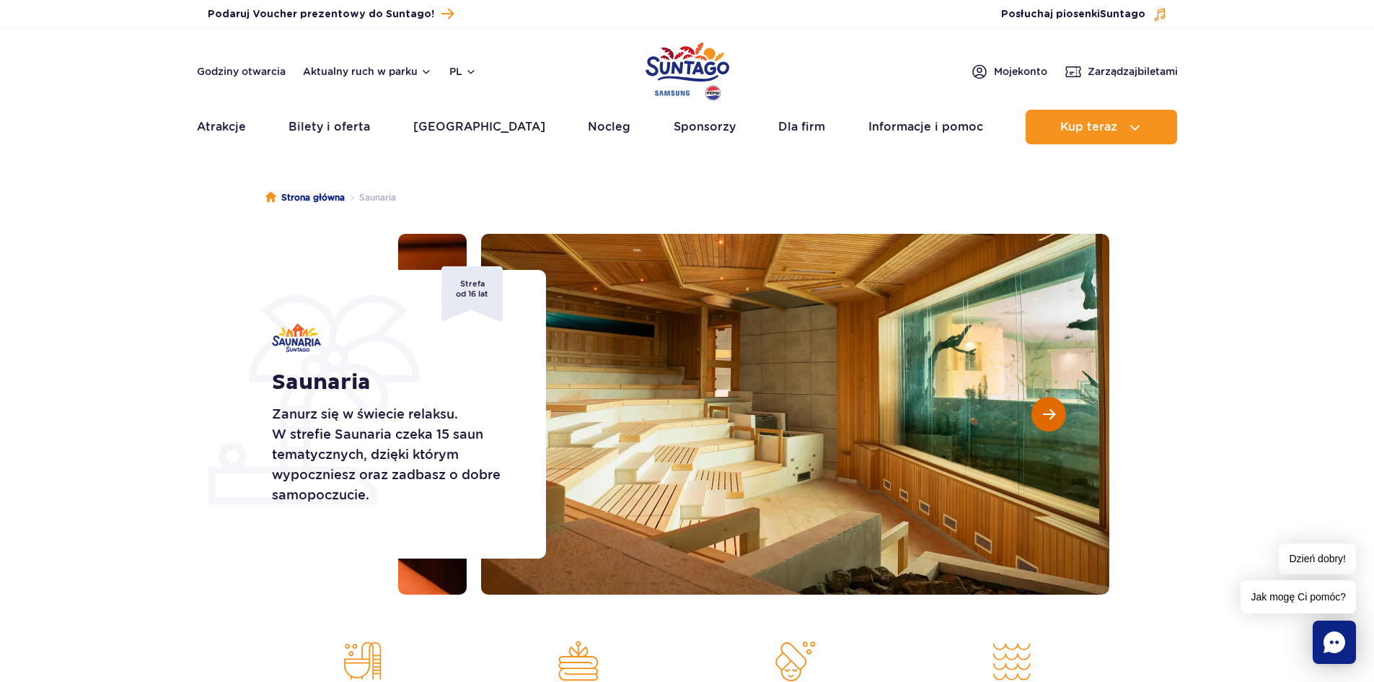
click at [1041, 408] on button "Następny slajd" at bounding box center [1048, 414] width 35 height 35
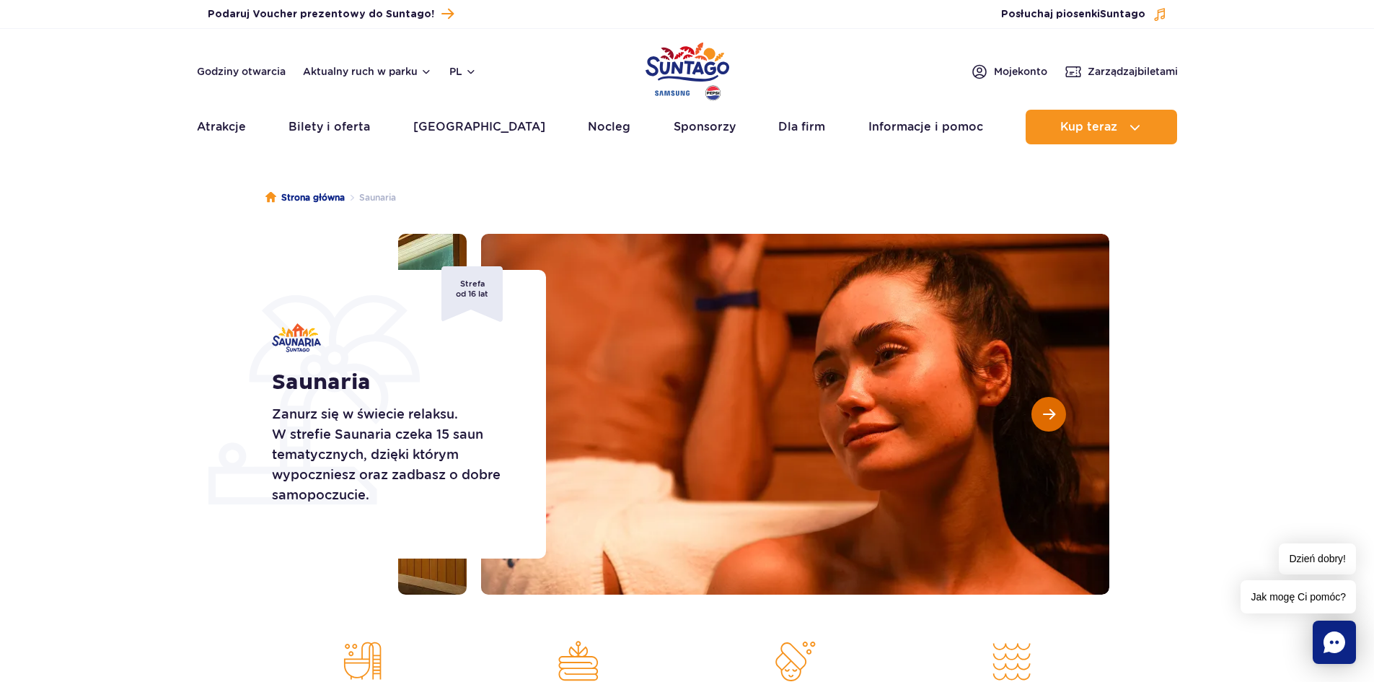
click at [1041, 408] on button "Następny slajd" at bounding box center [1048, 414] width 35 height 35
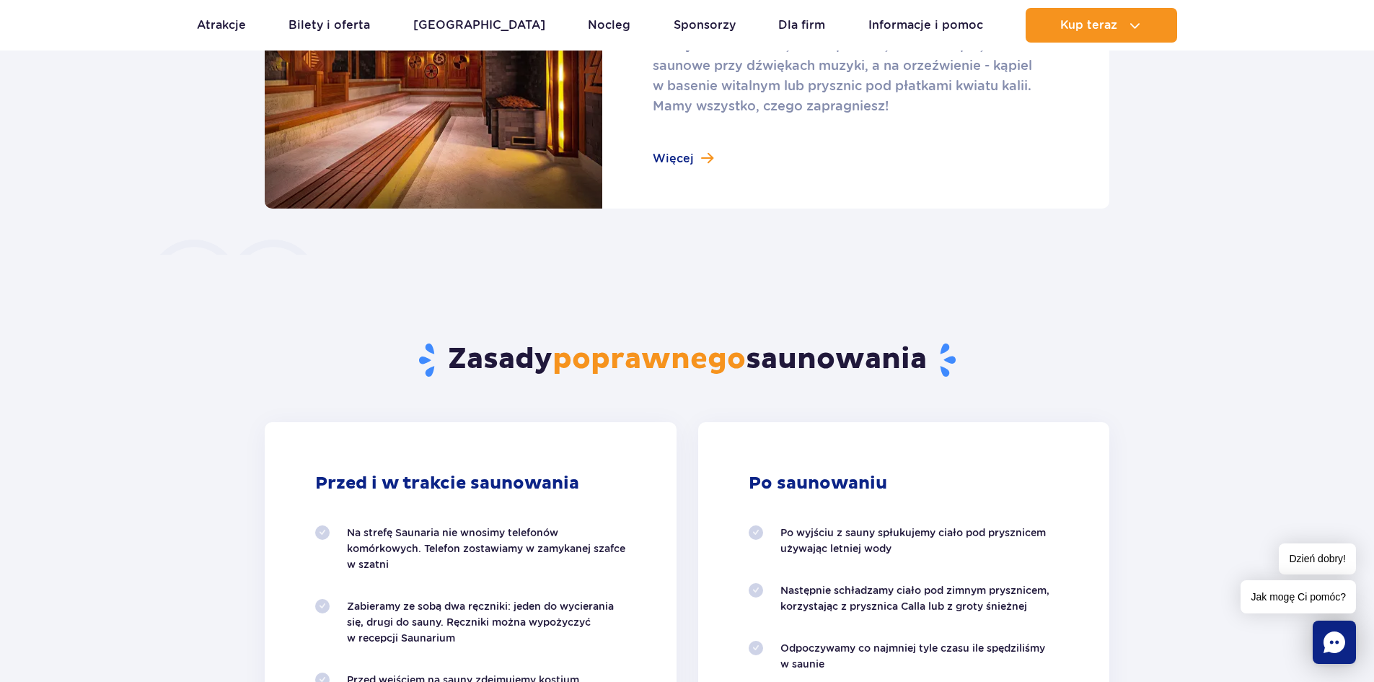
scroll to position [865, 0]
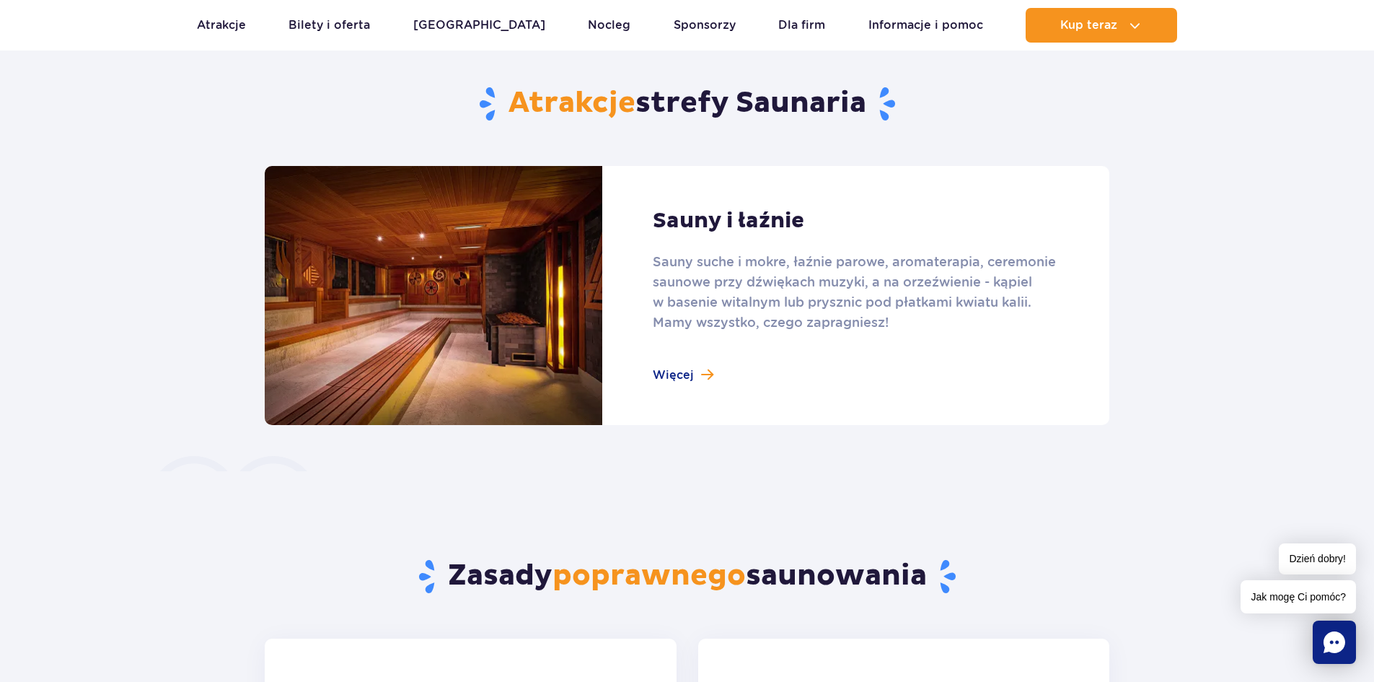
click at [705, 376] on link at bounding box center [687, 295] width 845 height 259
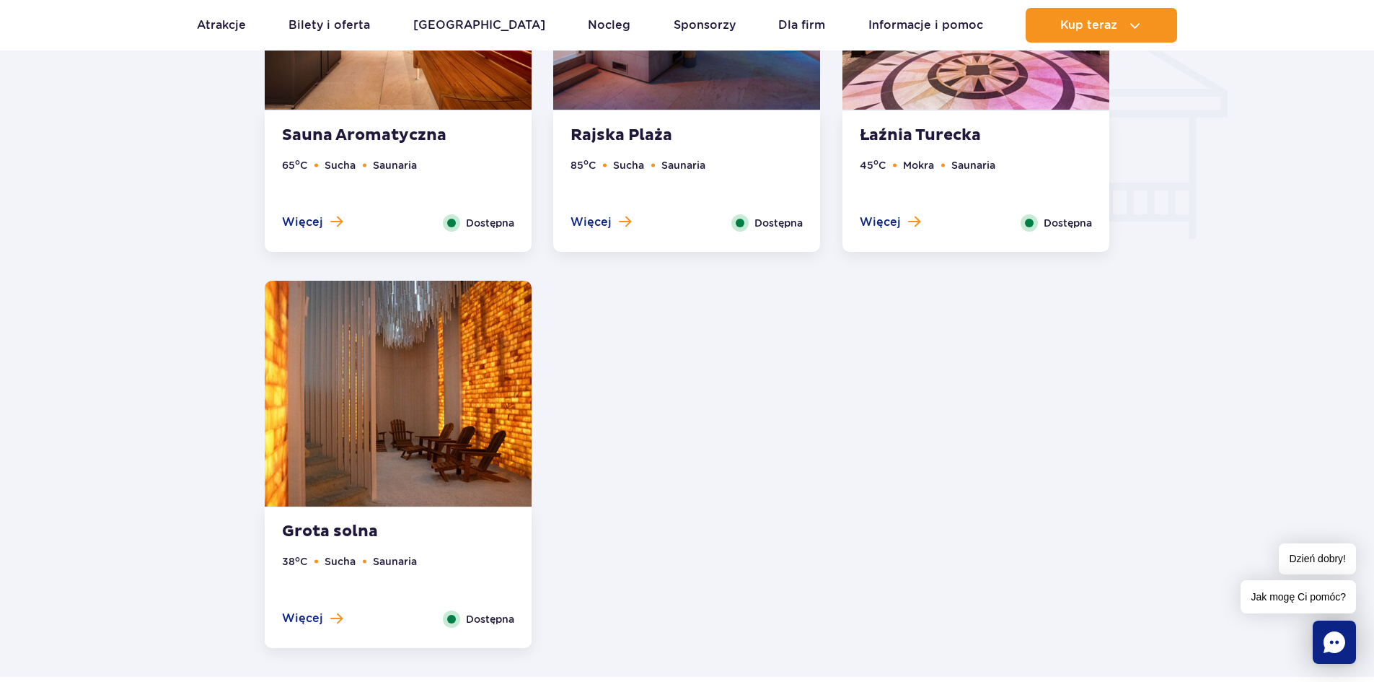
scroll to position [1947, 0]
